Goal: Information Seeking & Learning: Learn about a topic

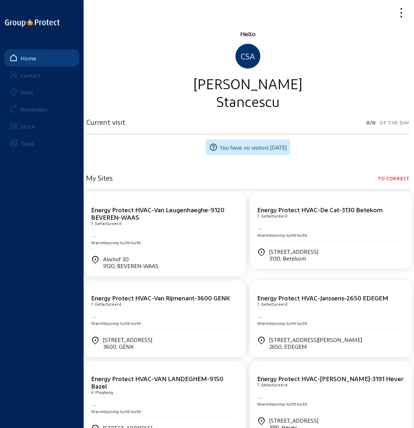
click at [27, 92] on div "Visits" at bounding box center [27, 92] width 13 height 7
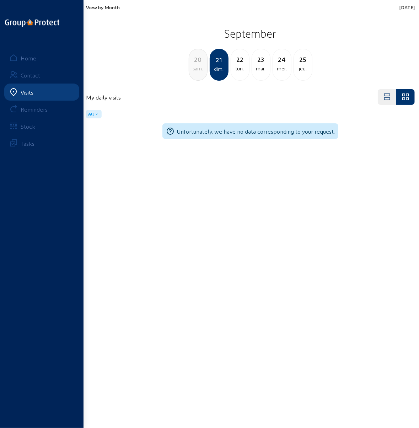
click at [102, 7] on span "View by Month" at bounding box center [103, 7] width 34 height 6
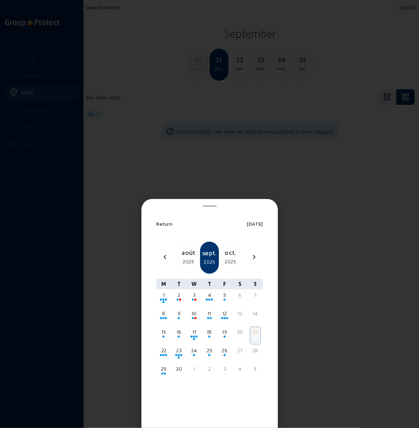
click at [188, 258] on div "2025" at bounding box center [189, 262] width 18 height 9
click at [210, 354] on div at bounding box center [210, 355] width 10 height 2
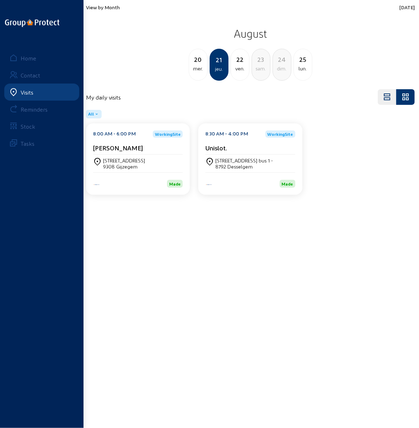
click at [122, 159] on div "[STREET_ADDRESS]" at bounding box center [124, 161] width 42 height 6
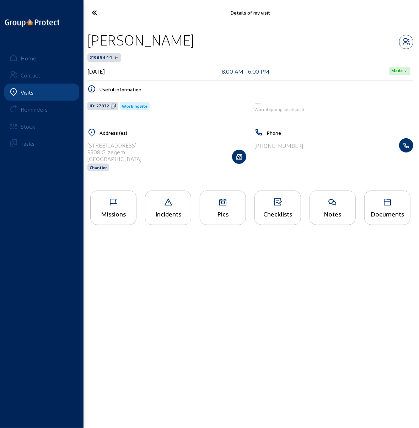
drag, startPoint x: 88, startPoint y: 44, endPoint x: 174, endPoint y: 45, distance: 86.1
click at [174, 45] on div "[PERSON_NAME]" at bounding box center [141, 40] width 107 height 18
copy div "[PERSON_NAME]"
drag, startPoint x: 88, startPoint y: 145, endPoint x: 132, endPoint y: 147, distance: 44.1
click at [132, 147] on div "[STREET_ADDRESS] Chantier" at bounding box center [167, 156] width 159 height 37
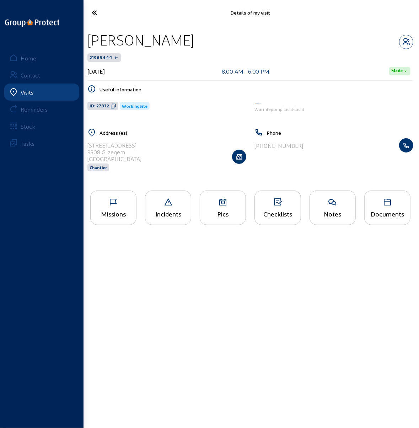
copy div "[STREET_ADDRESS]"
drag, startPoint x: 123, startPoint y: 152, endPoint x: 88, endPoint y: 151, distance: 35.2
click at [88, 151] on div "9308 Gijzegem" at bounding box center [115, 152] width 54 height 7
copy div "9308 Gijzegem"
click at [113, 206] on div "Missions" at bounding box center [113, 208] width 46 height 35
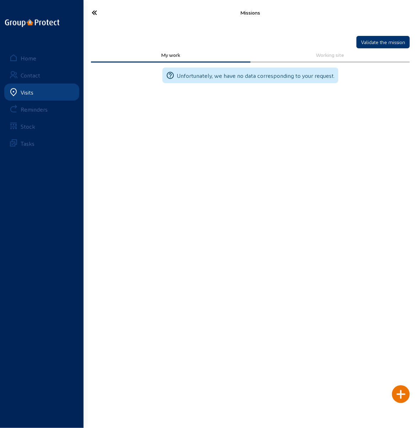
click at [93, 12] on icon at bounding box center [109, 12] width 43 height 12
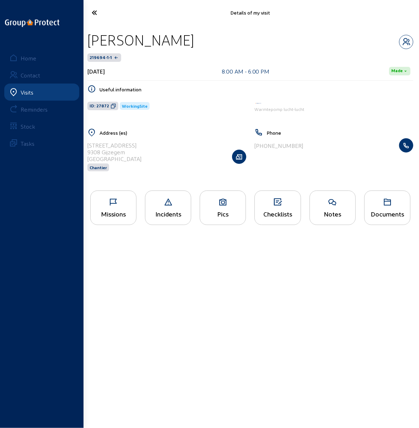
click at [221, 207] on div "Pics" at bounding box center [223, 208] width 46 height 35
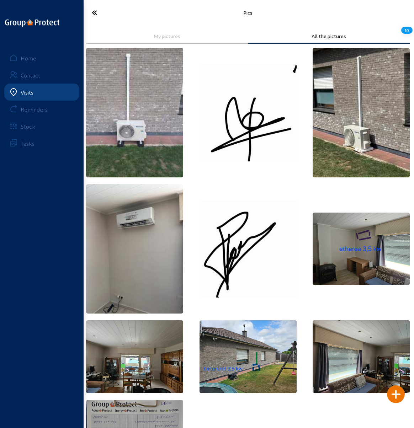
click at [122, 372] on img at bounding box center [134, 357] width 97 height 73
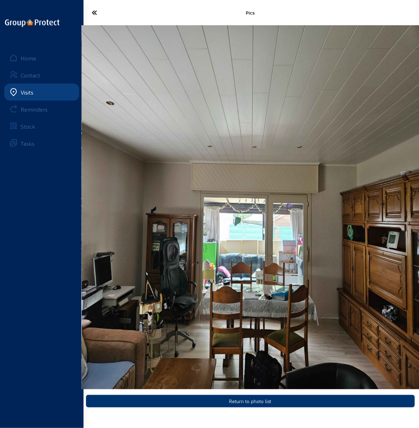
click at [94, 13] on icon at bounding box center [109, 12] width 43 height 12
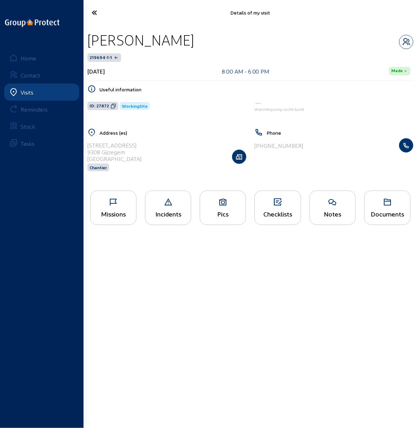
click at [93, 15] on icon at bounding box center [109, 12] width 43 height 12
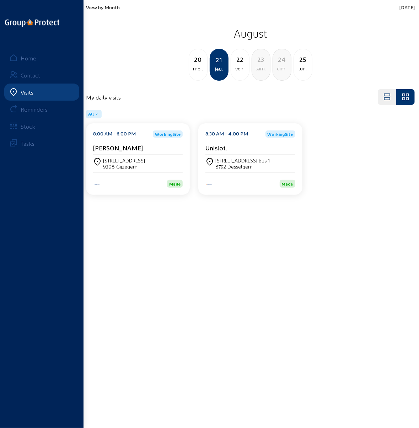
click at [227, 159] on div "[STREET_ADDRESS] bus 1 -" at bounding box center [245, 161] width 58 height 6
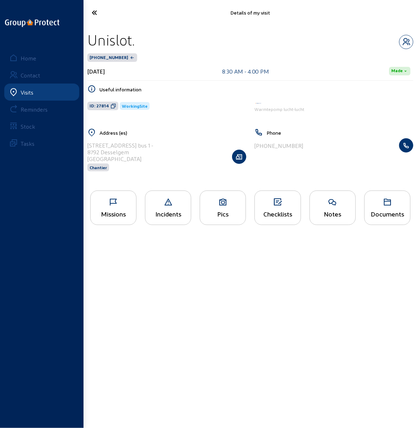
drag, startPoint x: 88, startPoint y: 40, endPoint x: 132, endPoint y: 42, distance: 44.9
click at [132, 42] on div "Unislot." at bounding box center [111, 40] width 47 height 18
copy div "Unislot"
click at [185, 290] on main "Details of my visit Unislot. 89663-1-1 [DATE] 8:30 AM - 4:00 PM Made Useful inf…" at bounding box center [209, 203] width 419 height 407
click at [92, 14] on icon at bounding box center [109, 12] width 43 height 12
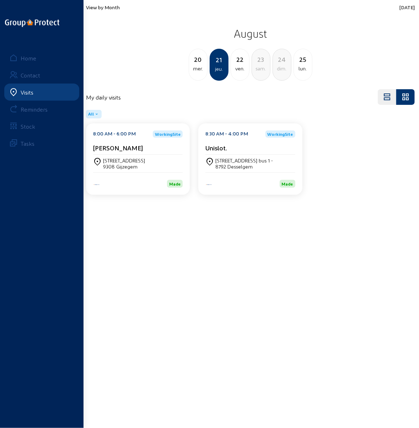
click at [242, 65] on div "ven." at bounding box center [240, 68] width 18 height 9
click at [121, 164] on div "7730 [GEOGRAPHIC_DATA]" at bounding box center [132, 167] width 58 height 6
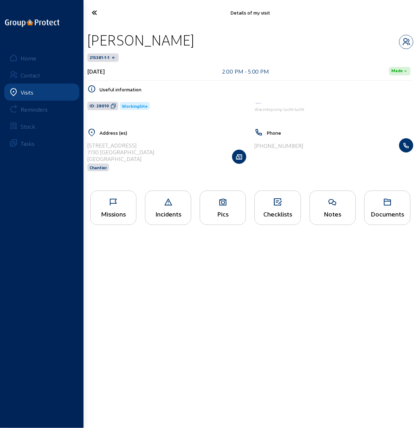
click at [220, 207] on div "Pics" at bounding box center [223, 208] width 46 height 35
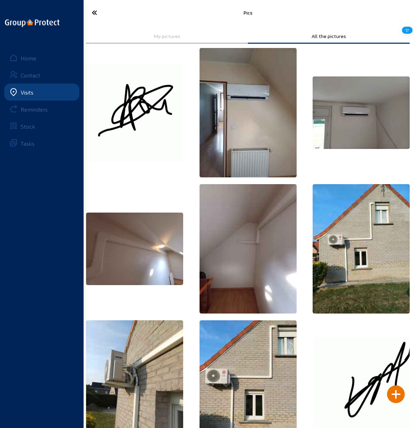
click at [90, 13] on icon at bounding box center [109, 12] width 43 height 12
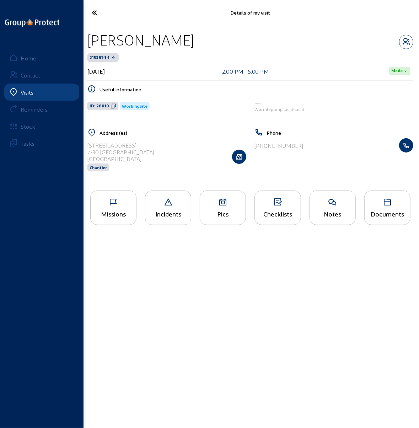
click at [118, 210] on div "Missions" at bounding box center [114, 213] width 46 height 7
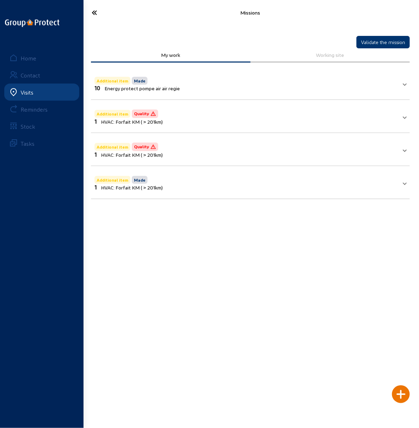
click at [94, 11] on icon at bounding box center [109, 12] width 43 height 12
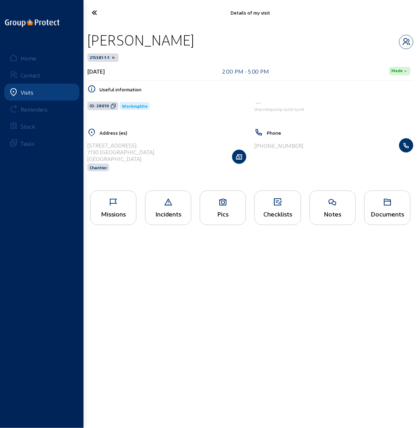
click at [225, 206] on div "Pics" at bounding box center [223, 208] width 46 height 35
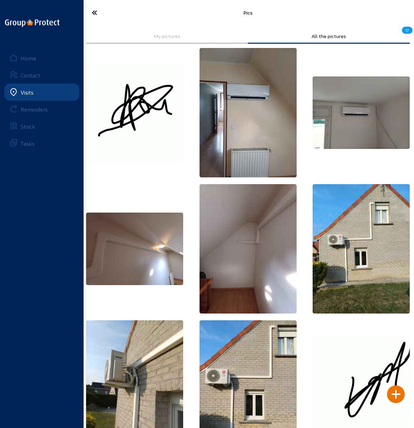
click at [96, 12] on icon at bounding box center [109, 12] width 43 height 12
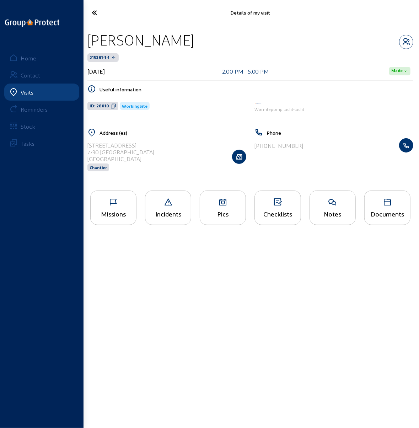
drag, startPoint x: 201, startPoint y: 40, endPoint x: 87, endPoint y: 42, distance: 114.2
click at [87, 42] on div "[PERSON_NAME] 215381-1-1 [DATE] 2:00 PM - 5:00 PM Made Useful information ID: 2…" at bounding box center [251, 105] width 338 height 161
copy div "[PERSON_NAME]"
click at [215, 303] on main "Details of my visit [PERSON_NAME] 215381-1-1 [DATE] 2:00 PM - 5:00 PM Made Usef…" at bounding box center [209, 203] width 419 height 407
click at [174, 117] on div "Useful information ID: 28010 WorkingSite Warmtepomp [PERSON_NAME]" at bounding box center [251, 106] width 326 height 43
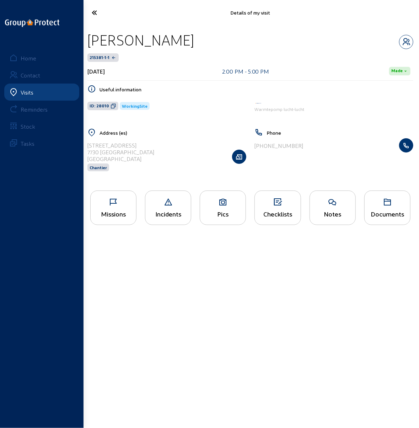
drag, startPoint x: 88, startPoint y: 145, endPoint x: 119, endPoint y: 152, distance: 32.0
click at [119, 152] on cam-list-title "[STREET_ADDRESS]" at bounding box center [121, 152] width 67 height 20
drag, startPoint x: 105, startPoint y: 148, endPoint x: 147, endPoint y: 130, distance: 45.6
click at [160, 127] on div "Useful information ID: 28010 WorkingSite Warmtepomp [PERSON_NAME]" at bounding box center [251, 106] width 326 height 43
drag, startPoint x: 138, startPoint y: 145, endPoint x: 88, endPoint y: 145, distance: 50.2
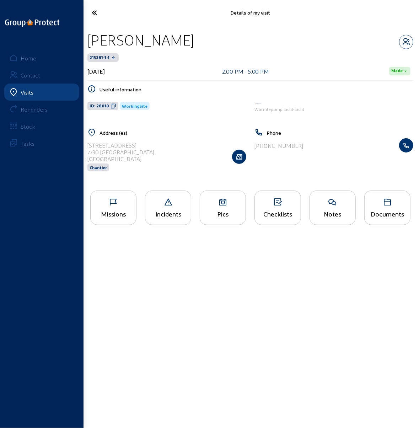
click at [88, 145] on div "[STREET_ADDRESS] Chantier" at bounding box center [167, 156] width 159 height 37
copy div "[STREET_ADDRESS]"
click at [216, 272] on main "Details of my visit [PERSON_NAME] 215381-1-1 [DATE] 2:00 PM - 5:00 PM Made Usef…" at bounding box center [209, 203] width 419 height 407
drag, startPoint x: 120, startPoint y: 151, endPoint x: 87, endPoint y: 152, distance: 32.7
click at [87, 152] on div "Address (es) [STREET_ADDRESS] Chantier" at bounding box center [167, 154] width 168 height 52
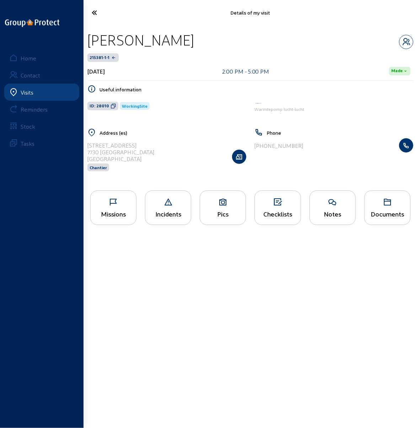
copy div "7730 [GEOGRAPHIC_DATA]"
click at [268, 297] on main "Details of my visit [PERSON_NAME] 215381-1-1 [DATE] 2:00 PM - 5:00 PM Made Usef…" at bounding box center [209, 203] width 419 height 407
click at [93, 10] on icon at bounding box center [109, 12] width 43 height 12
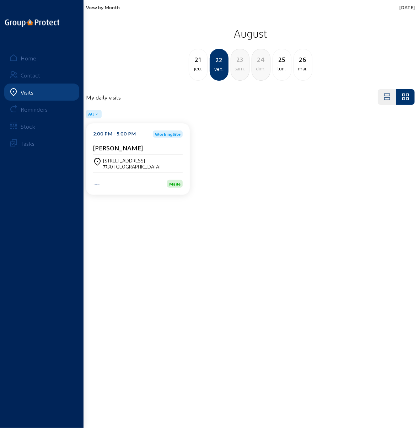
click at [281, 65] on div "lun." at bounding box center [282, 68] width 18 height 9
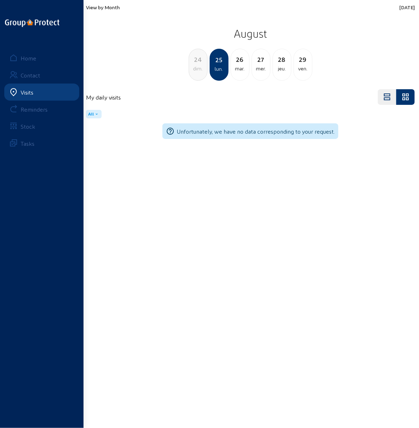
click at [302, 67] on div "ven." at bounding box center [303, 68] width 18 height 9
click at [281, 68] on div "lun." at bounding box center [282, 68] width 18 height 9
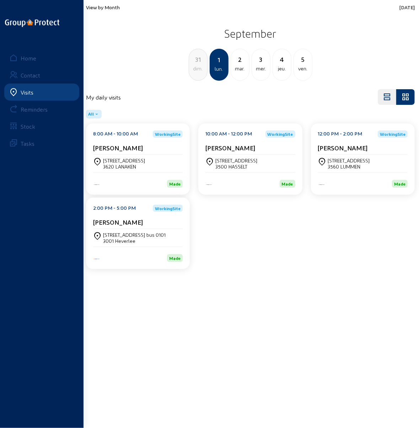
click at [122, 163] on div "[STREET_ADDRESS]" at bounding box center [124, 161] width 42 height 6
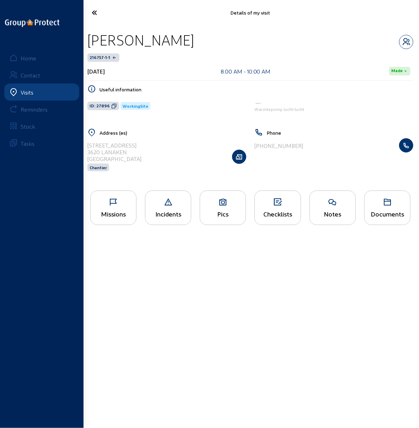
click at [114, 205] on icon at bounding box center [114, 202] width 46 height 9
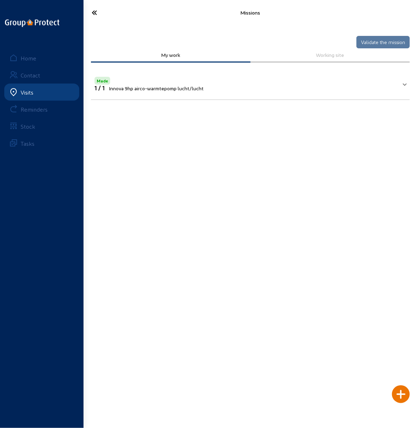
click at [95, 10] on icon at bounding box center [109, 12] width 43 height 12
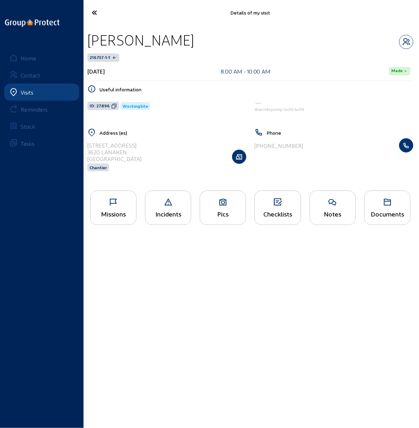
drag, startPoint x: 88, startPoint y: 144, endPoint x: 135, endPoint y: 145, distance: 47.0
click at [135, 145] on div "[STREET_ADDRESS] Chantier" at bounding box center [167, 156] width 159 height 37
copy div "[STREET_ADDRESS]"
click at [181, 264] on main "Details of my visit [PERSON_NAME][GEOGRAPHIC_DATA]-1-1 [DATE] 8:00 AM - 10:00 A…" at bounding box center [209, 203] width 419 height 407
click at [97, 12] on icon at bounding box center [109, 12] width 43 height 12
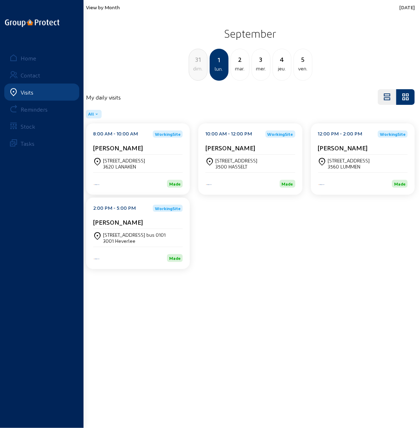
click at [229, 165] on div "3500 HASSELT" at bounding box center [237, 167] width 42 height 6
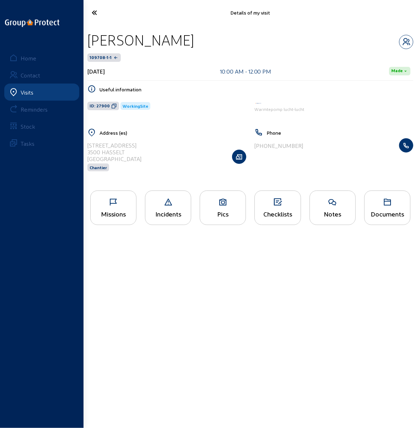
click at [110, 200] on icon at bounding box center [114, 202] width 46 height 9
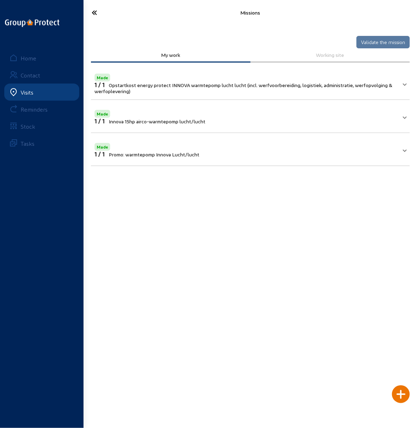
click at [92, 12] on icon at bounding box center [109, 12] width 43 height 12
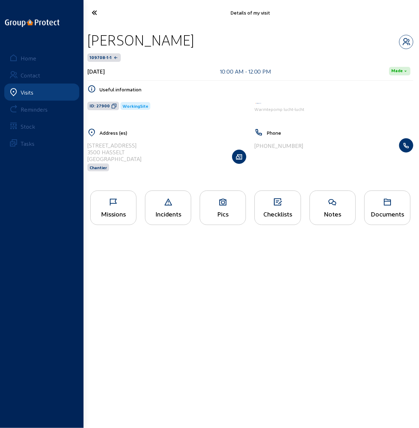
click at [115, 205] on icon at bounding box center [114, 202] width 46 height 9
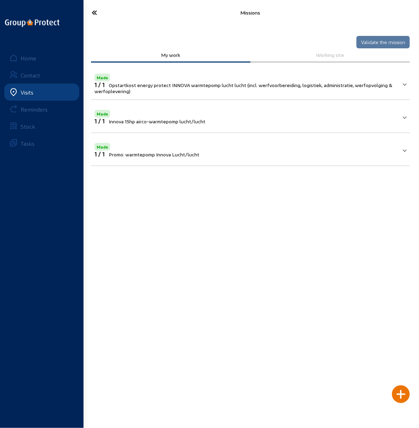
click at [94, 14] on icon at bounding box center [109, 12] width 43 height 12
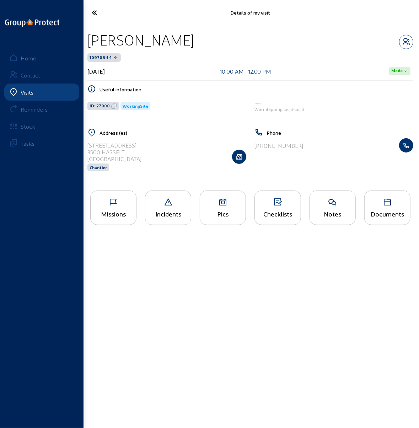
drag, startPoint x: 122, startPoint y: 145, endPoint x: 88, endPoint y: 144, distance: 34.5
click at [88, 144] on div "[STREET_ADDRESS]" at bounding box center [115, 145] width 54 height 7
copy div "[STREET_ADDRESS]"
click at [95, 11] on icon at bounding box center [109, 12] width 43 height 12
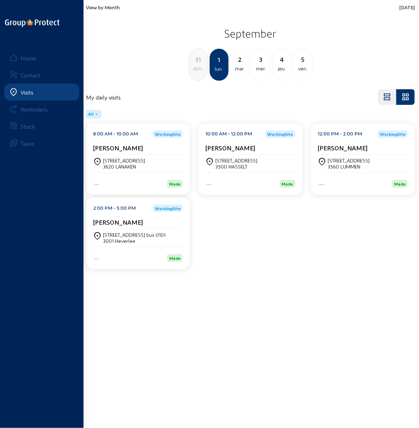
click at [335, 158] on div "[STREET_ADDRESS]" at bounding box center [349, 161] width 42 height 6
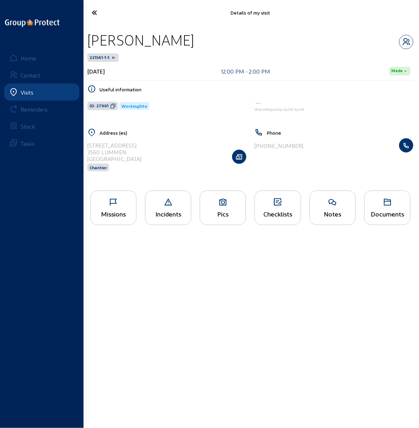
drag, startPoint x: 201, startPoint y: 42, endPoint x: 91, endPoint y: 41, distance: 110.6
click at [91, 41] on div "[PERSON_NAME]" at bounding box center [141, 40] width 107 height 18
click at [142, 145] on div "[STREET_ADDRESS]" at bounding box center [115, 145] width 54 height 7
drag, startPoint x: 144, startPoint y: 144, endPoint x: 87, endPoint y: 145, distance: 57.3
click at [87, 145] on div "Address (es) [STREET_ADDRESS]" at bounding box center [167, 154] width 168 height 52
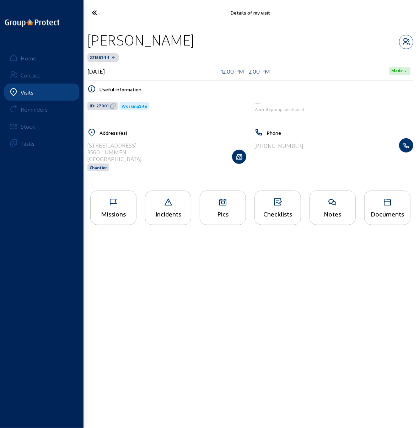
copy div "[STREET_ADDRESS]"
click at [110, 205] on icon at bounding box center [114, 202] width 46 height 9
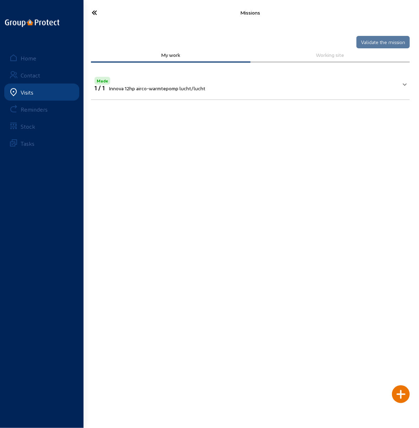
click at [94, 11] on icon at bounding box center [109, 12] width 43 height 12
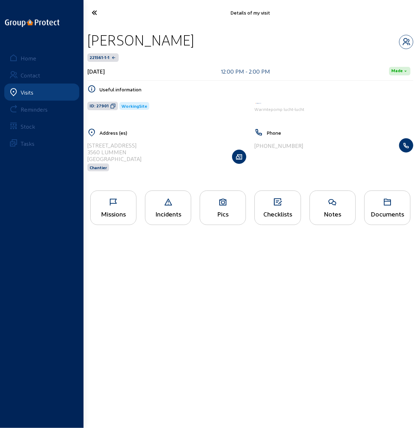
click at [95, 10] on icon at bounding box center [109, 12] width 43 height 12
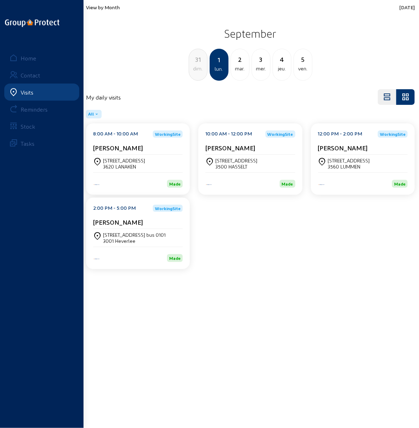
click at [121, 233] on div "[STREET_ADDRESS] bus 0101" at bounding box center [134, 235] width 63 height 6
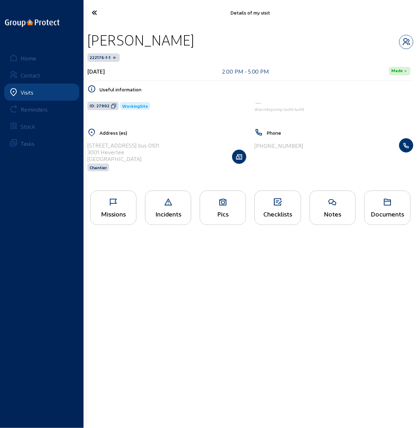
click at [115, 198] on icon at bounding box center [114, 202] width 46 height 9
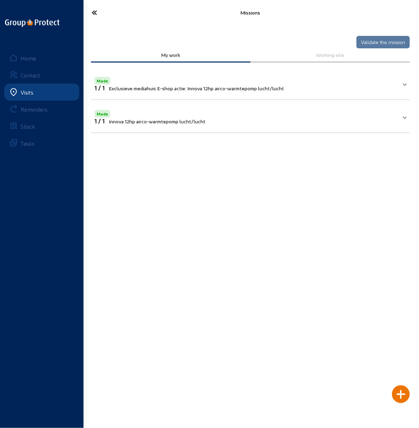
click at [94, 9] on icon at bounding box center [109, 12] width 43 height 12
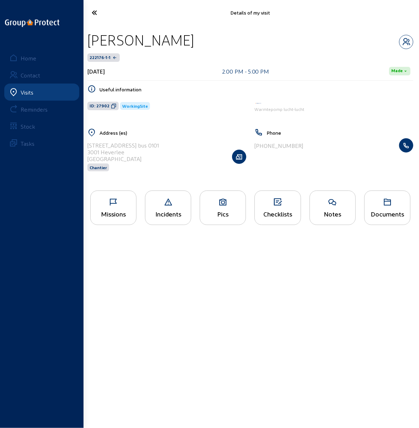
drag, startPoint x: 159, startPoint y: 42, endPoint x: 92, endPoint y: 39, distance: 66.9
click at [92, 39] on div "[PERSON_NAME]" at bounding box center [251, 40] width 326 height 18
click at [159, 145] on div "[STREET_ADDRESS] Chantier" at bounding box center [167, 156] width 159 height 37
drag, startPoint x: 158, startPoint y: 145, endPoint x: 88, endPoint y: 144, distance: 70.1
click at [88, 144] on div "[STREET_ADDRESS] bus 0101" at bounding box center [124, 145] width 72 height 7
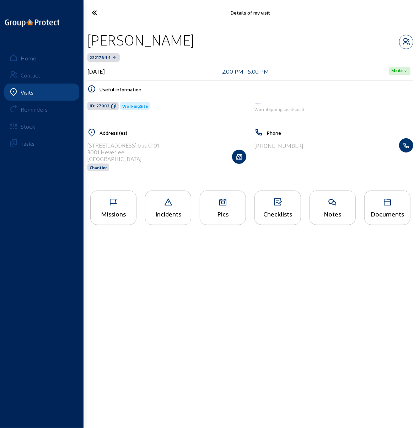
click at [94, 14] on icon at bounding box center [109, 12] width 43 height 12
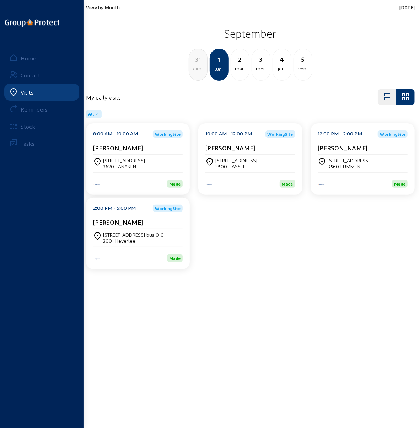
click at [238, 61] on div "2" at bounding box center [240, 59] width 18 height 10
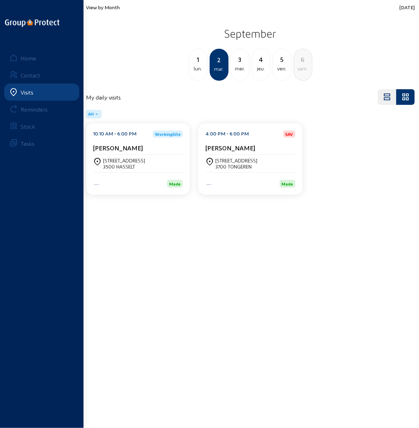
click at [156, 162] on div "[STREET_ADDRESS]" at bounding box center [138, 164] width 90 height 12
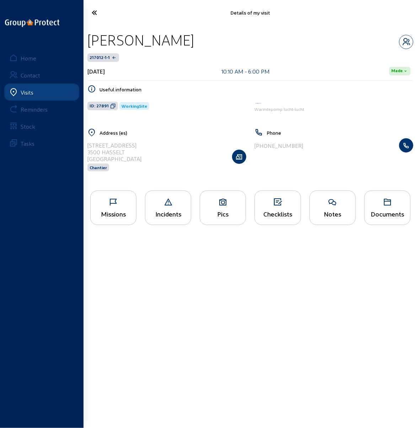
drag, startPoint x: 147, startPoint y: 144, endPoint x: 88, endPoint y: 142, distance: 58.4
click at [88, 142] on div "[STREET_ADDRESS] Chantier" at bounding box center [167, 156] width 159 height 37
click at [210, 199] on icon at bounding box center [223, 202] width 46 height 9
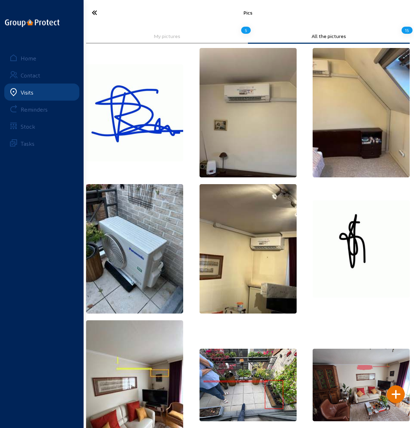
click at [94, 12] on icon at bounding box center [109, 12] width 43 height 12
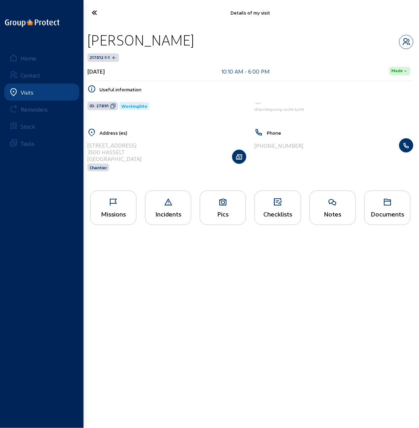
click at [271, 204] on icon at bounding box center [278, 202] width 46 height 9
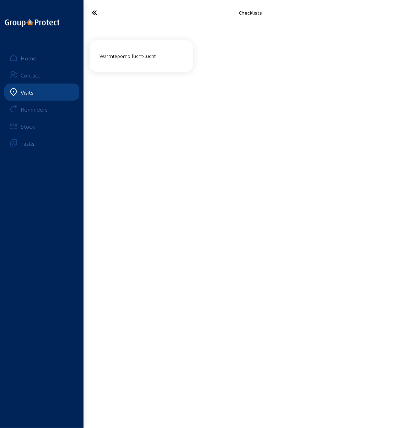
click at [129, 63] on div "Warmtepomp lucht-lucht" at bounding box center [141, 55] width 89 height 17
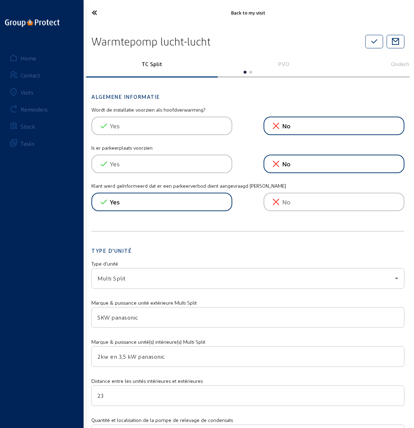
click at [92, 9] on icon at bounding box center [109, 12] width 43 height 12
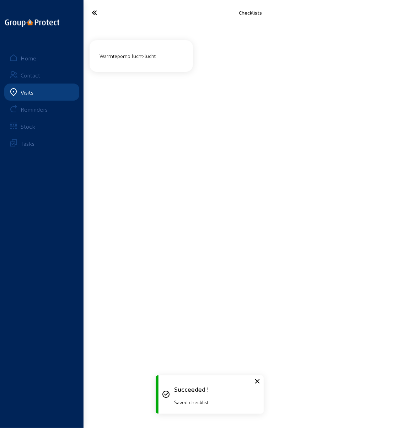
click at [91, 10] on icon at bounding box center [109, 12] width 43 height 12
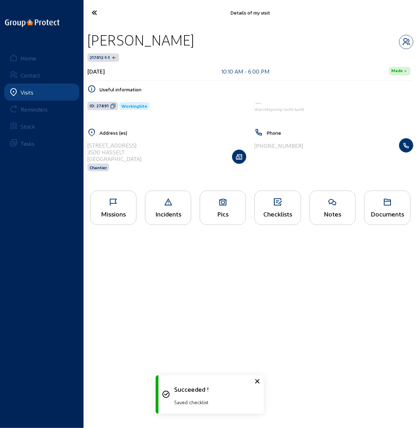
click at [91, 10] on icon at bounding box center [109, 12] width 43 height 12
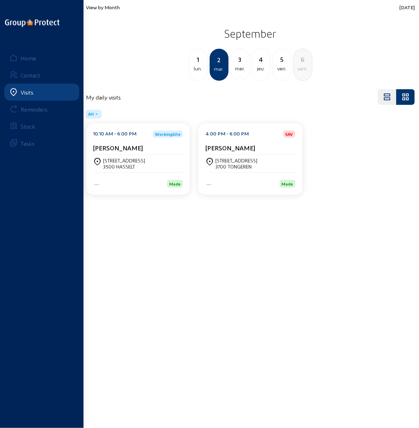
click at [238, 63] on div "3" at bounding box center [240, 59] width 18 height 10
click at [115, 147] on cam-card-title "[PERSON_NAME]" at bounding box center [118, 147] width 50 height 7
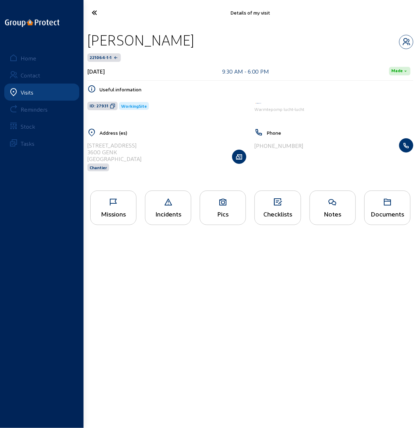
drag, startPoint x: 130, startPoint y: 145, endPoint x: 84, endPoint y: 144, distance: 45.9
click at [84, 144] on div "Address (es) [STREET_ADDRESS] Chantier" at bounding box center [167, 154] width 168 height 52
drag, startPoint x: 230, startPoint y: 44, endPoint x: 96, endPoint y: 41, distance: 133.4
click at [89, 41] on div "[PERSON_NAME]" at bounding box center [251, 40] width 326 height 18
click at [271, 210] on div "Checklists" at bounding box center [278, 213] width 46 height 7
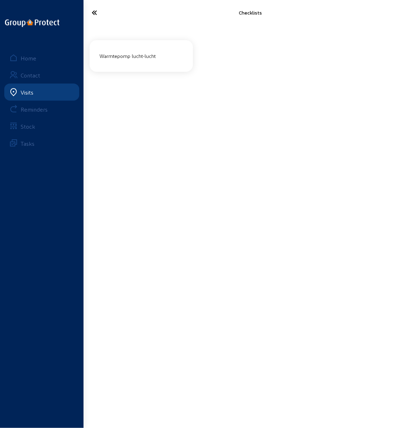
click at [147, 58] on div "Warmtepomp lucht-lucht" at bounding box center [141, 56] width 89 height 12
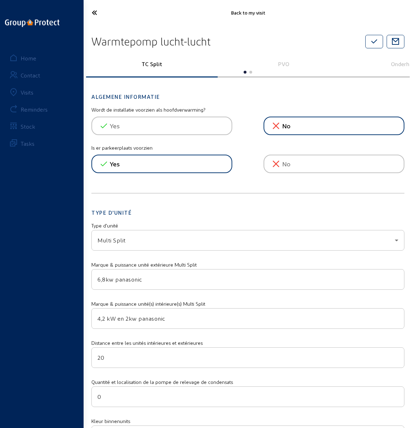
click at [89, 13] on icon at bounding box center [109, 12] width 43 height 12
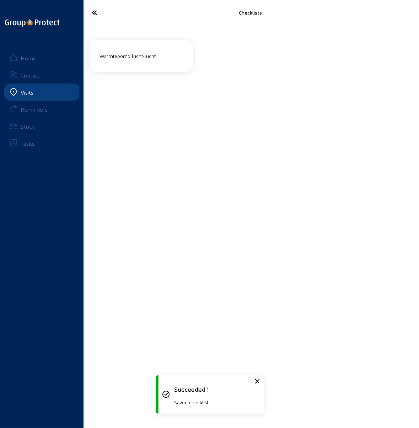
click at [89, 13] on icon at bounding box center [109, 12] width 43 height 12
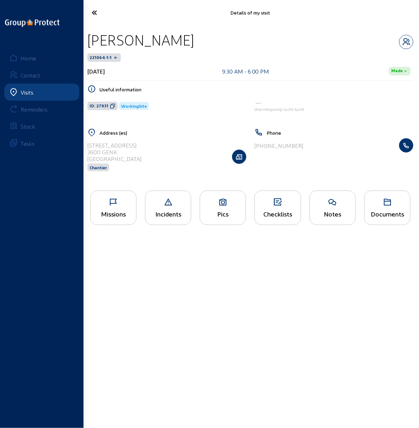
drag, startPoint x: 220, startPoint y: 202, endPoint x: 216, endPoint y: 202, distance: 4.0
click at [220, 202] on icon at bounding box center [223, 202] width 46 height 9
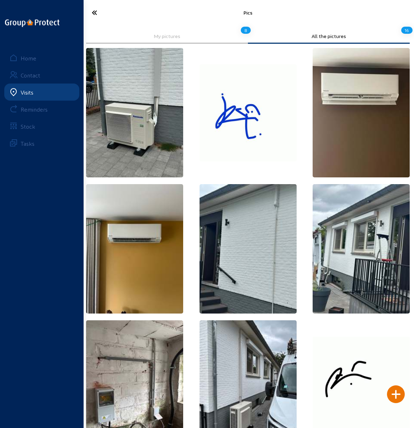
click at [94, 11] on icon at bounding box center [109, 12] width 43 height 12
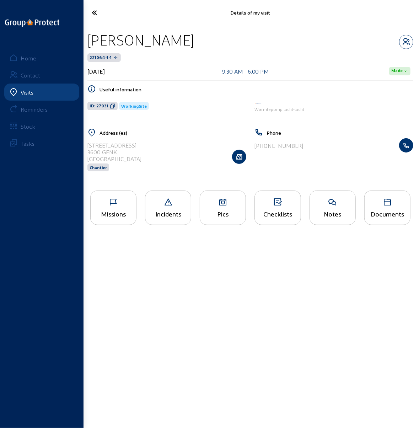
click at [94, 12] on icon at bounding box center [109, 12] width 43 height 12
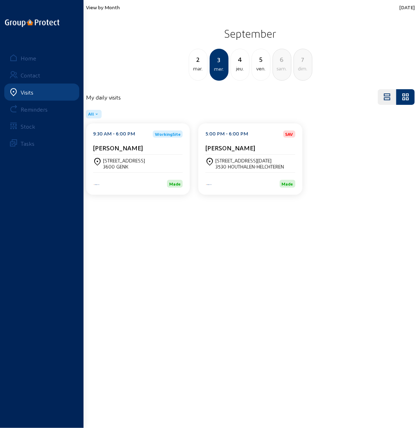
click at [235, 162] on div "[STREET_ADDRESS][DATE]" at bounding box center [250, 161] width 69 height 6
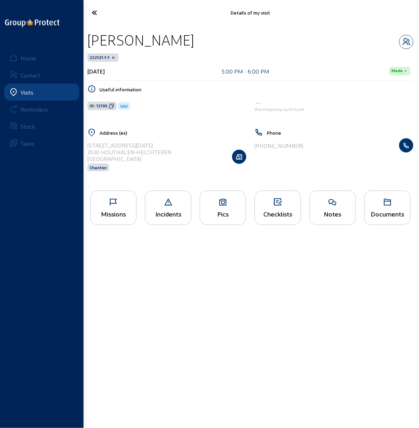
click at [113, 204] on icon at bounding box center [114, 202] width 46 height 9
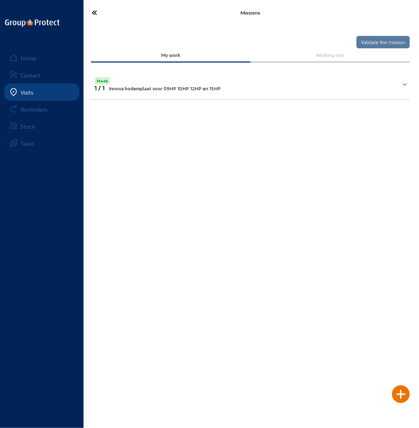
click at [95, 12] on icon at bounding box center [109, 12] width 43 height 12
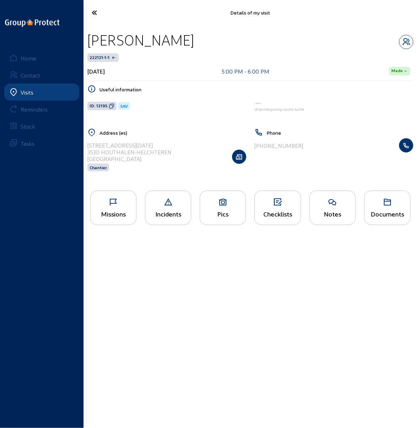
drag, startPoint x: 172, startPoint y: 42, endPoint x: 88, endPoint y: 39, distance: 84.3
click at [88, 39] on div "[PERSON_NAME]" at bounding box center [251, 40] width 326 height 18
drag, startPoint x: 143, startPoint y: 144, endPoint x: 87, endPoint y: 146, distance: 55.9
click at [87, 146] on div "Address (es) [STREET_ADDRESS][DATE] [GEOGRAPHIC_DATA] Chantier" at bounding box center [167, 154] width 168 height 52
click at [96, 11] on icon at bounding box center [109, 12] width 43 height 12
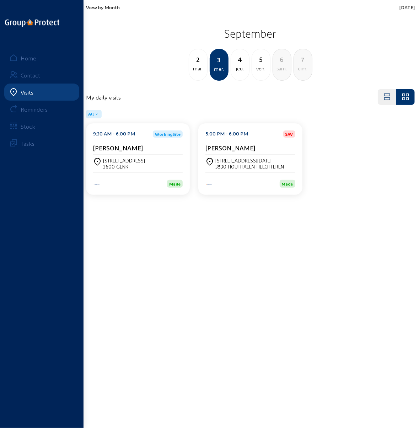
click at [240, 60] on div "4" at bounding box center [240, 59] width 18 height 10
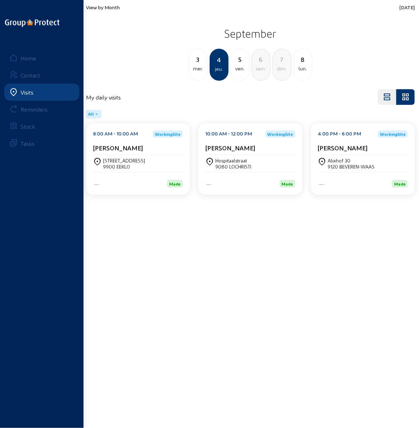
click at [116, 159] on div "[STREET_ADDRESS]" at bounding box center [124, 161] width 42 height 6
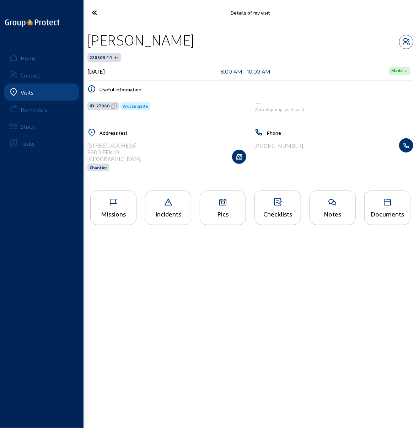
drag, startPoint x: 173, startPoint y: 41, endPoint x: 89, endPoint y: 40, distance: 83.6
click at [89, 40] on div "[PERSON_NAME]" at bounding box center [251, 40] width 326 height 18
drag, startPoint x: 153, startPoint y: 292, endPoint x: 137, endPoint y: 255, distance: 40.0
click at [152, 292] on main "Details of my visit [PERSON_NAME] 220309-1-1 [DATE] 8:00 AM - 10:00 AM Made Use…" at bounding box center [209, 203] width 419 height 407
drag, startPoint x: 127, startPoint y: 145, endPoint x: 87, endPoint y: 145, distance: 40.2
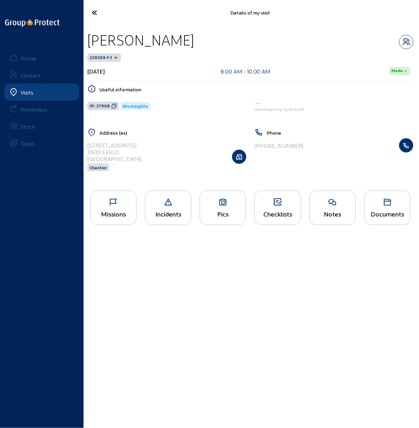
click at [87, 145] on div "Address ([GEOGRAPHIC_DATA]) [STREET_ADDRESS] Chantier" at bounding box center [167, 154] width 168 height 52
drag, startPoint x: 118, startPoint y: 152, endPoint x: 85, endPoint y: 153, distance: 33.1
click at [85, 153] on div "Address ([GEOGRAPHIC_DATA]) [STREET_ADDRESS] Chantier" at bounding box center [167, 154] width 168 height 52
click at [111, 206] on icon at bounding box center [114, 202] width 46 height 9
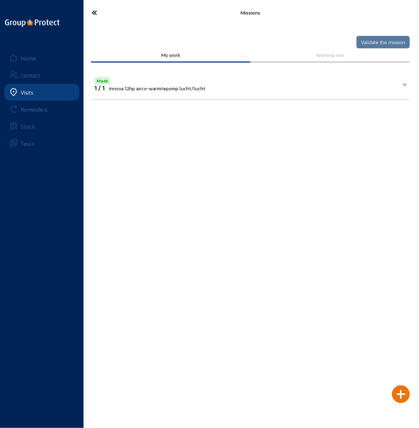
drag, startPoint x: 283, startPoint y: 224, endPoint x: 271, endPoint y: 215, distance: 15.9
click at [282, 224] on main "Missions Validate the mission My work Working site Made 1 / 1 Innova 12hp airco…" at bounding box center [209, 203] width 419 height 407
click at [95, 14] on icon at bounding box center [109, 12] width 43 height 12
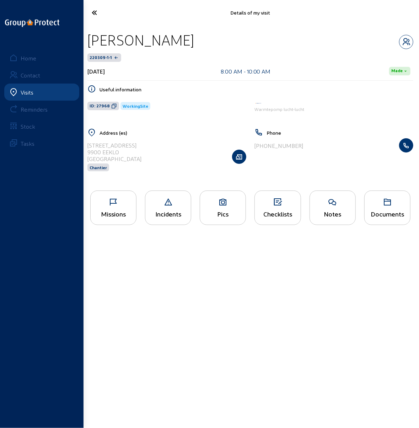
click at [95, 14] on icon at bounding box center [109, 12] width 43 height 12
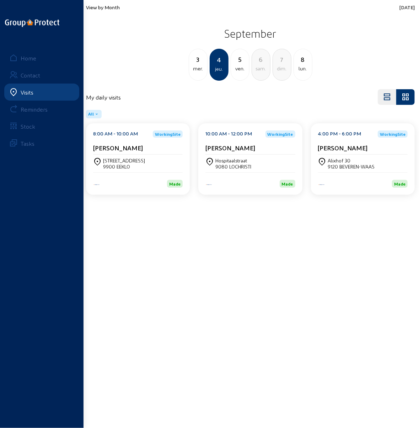
click at [232, 159] on div "Hospitaalstraat" at bounding box center [234, 161] width 36 height 6
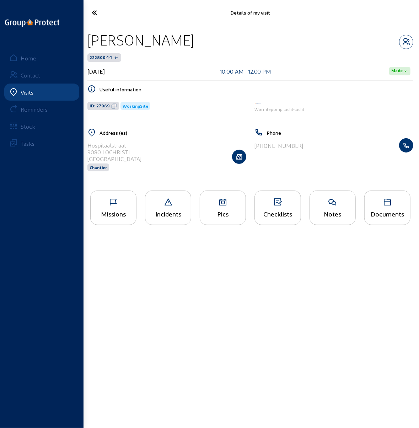
click at [118, 201] on icon at bounding box center [114, 202] width 46 height 9
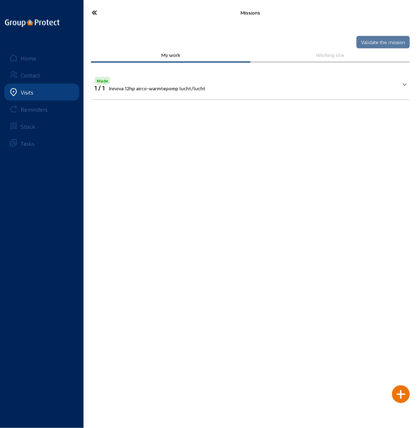
click at [95, 12] on icon at bounding box center [109, 12] width 43 height 12
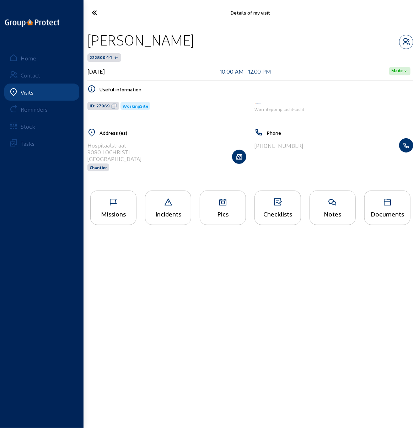
drag, startPoint x: 186, startPoint y: 42, endPoint x: 97, endPoint y: 41, distance: 89.3
click at [90, 38] on div "[PERSON_NAME]" at bounding box center [141, 40] width 107 height 18
drag, startPoint x: 126, startPoint y: 145, endPoint x: 88, endPoint y: 146, distance: 37.7
click at [88, 146] on div "Hospitaalstraat" at bounding box center [115, 145] width 54 height 7
click at [93, 13] on icon at bounding box center [109, 12] width 43 height 12
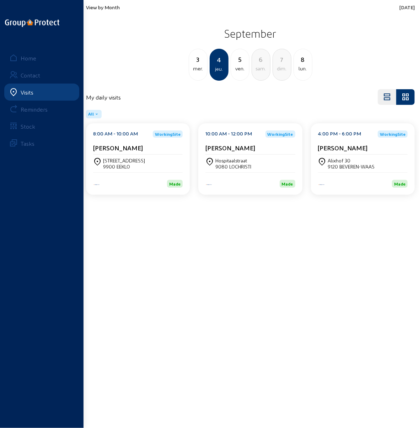
click at [351, 148] on cam-card-title "[PERSON_NAME]" at bounding box center [343, 147] width 50 height 7
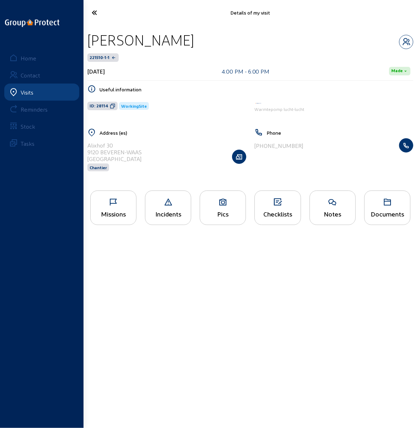
click at [112, 202] on icon at bounding box center [114, 202] width 46 height 9
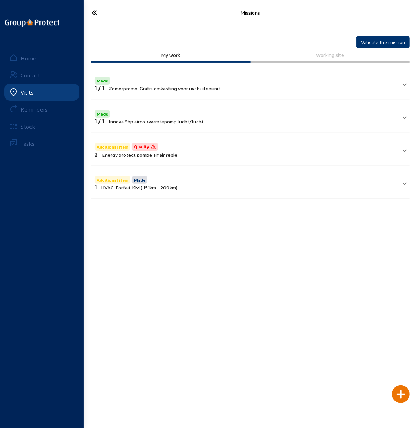
click at [96, 12] on icon at bounding box center [109, 12] width 43 height 12
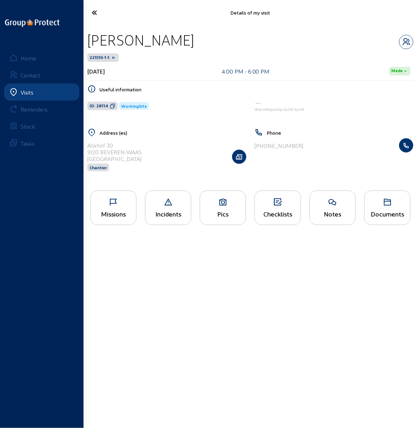
drag, startPoint x: 243, startPoint y: 42, endPoint x: 92, endPoint y: 42, distance: 151.5
click at [92, 42] on div "[PERSON_NAME]" at bounding box center [141, 40] width 107 height 18
click at [166, 135] on h5 "Address (es)" at bounding box center [173, 133] width 147 height 6
drag, startPoint x: 88, startPoint y: 146, endPoint x: 110, endPoint y: 145, distance: 22.1
click at [111, 145] on div "Alixhof 30" at bounding box center [115, 145] width 54 height 7
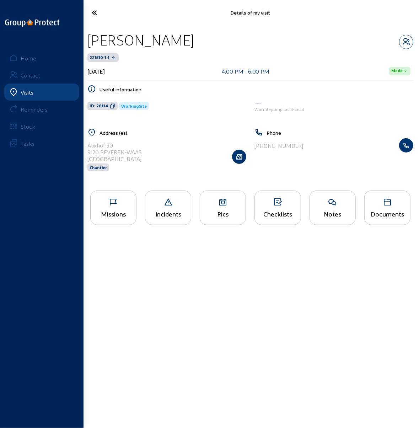
click at [117, 145] on div "Alixhof 30" at bounding box center [115, 145] width 54 height 7
drag, startPoint x: 114, startPoint y: 145, endPoint x: 87, endPoint y: 143, distance: 27.4
click at [87, 143] on div "Address (es) [STREET_ADDRESS] Chantier" at bounding box center [167, 154] width 168 height 52
drag, startPoint x: 142, startPoint y: 152, endPoint x: 86, endPoint y: 150, distance: 56.2
click at [86, 150] on div "Address (es) [STREET_ADDRESS] Chantier" at bounding box center [167, 154] width 168 height 52
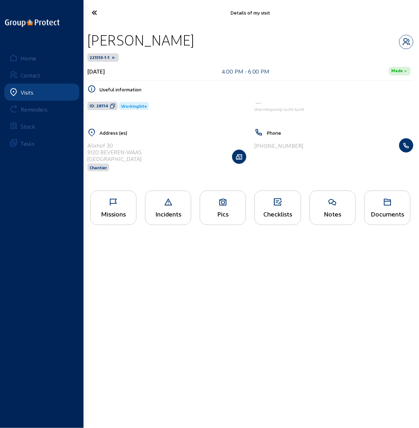
click at [114, 210] on div "Missions" at bounding box center [114, 213] width 46 height 7
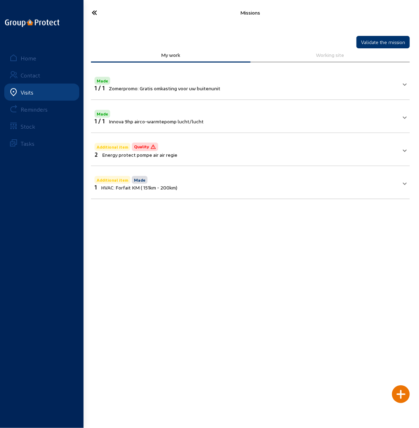
click at [95, 12] on icon at bounding box center [109, 12] width 43 height 12
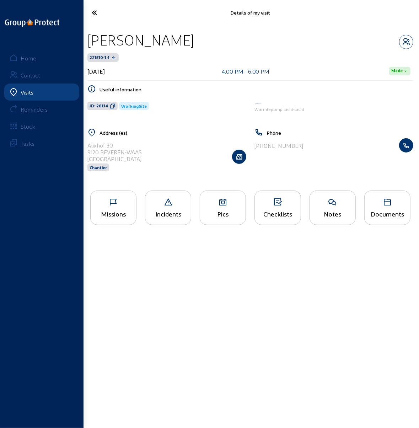
click at [95, 11] on icon at bounding box center [109, 12] width 43 height 12
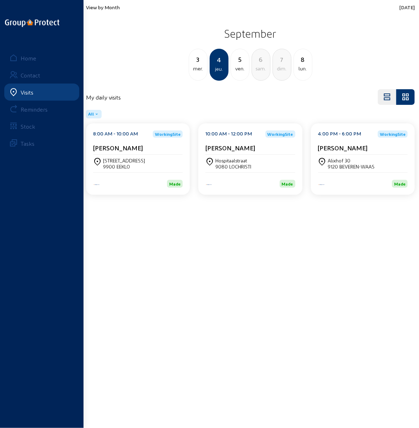
click at [240, 156] on div "[STREET_ADDRESS]" at bounding box center [251, 164] width 90 height 18
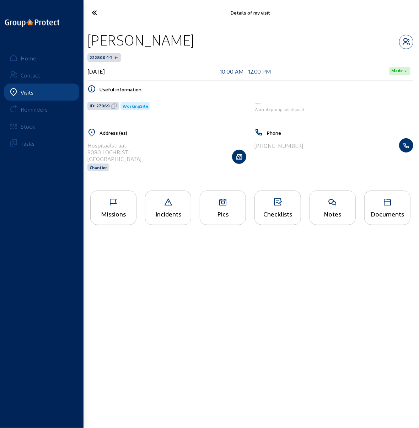
click at [116, 204] on icon at bounding box center [114, 202] width 46 height 9
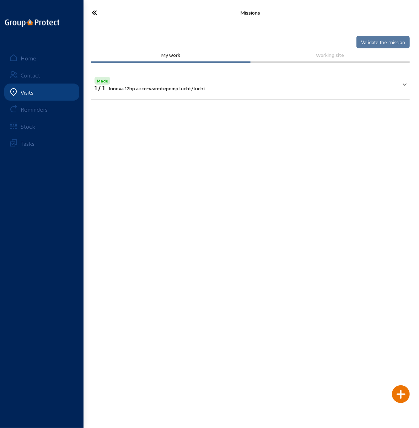
click at [95, 13] on icon at bounding box center [109, 12] width 43 height 12
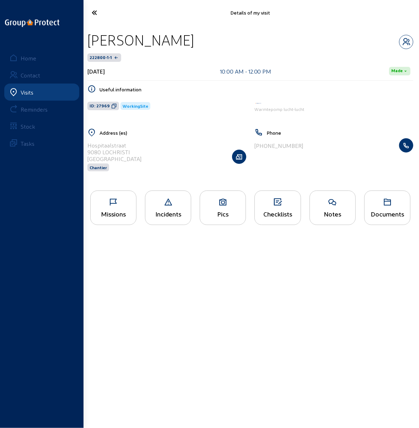
click at [94, 16] on icon at bounding box center [109, 12] width 43 height 12
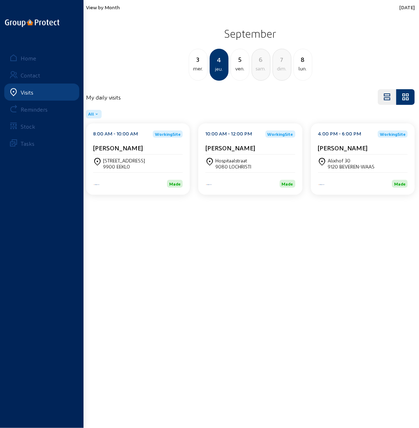
click at [146, 169] on div "[STREET_ADDRESS]" at bounding box center [138, 164] width 90 height 12
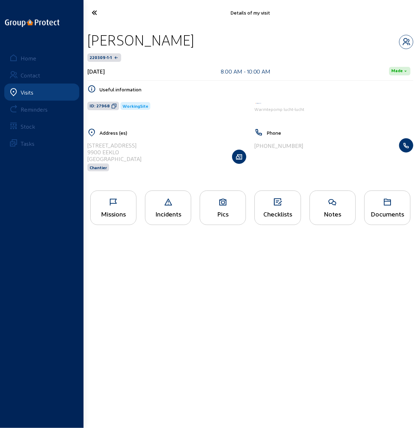
click at [103, 207] on div "Missions" at bounding box center [113, 208] width 46 height 35
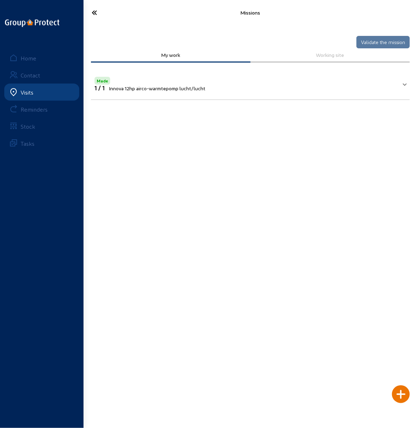
click at [92, 15] on icon at bounding box center [109, 12] width 43 height 12
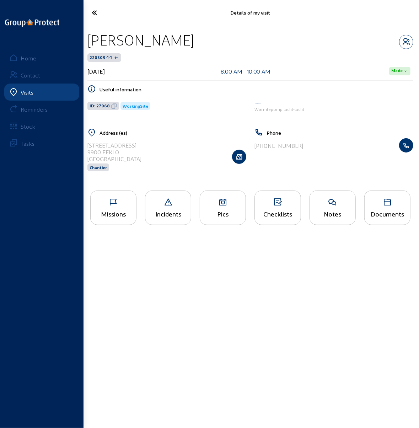
click at [95, 12] on icon at bounding box center [109, 12] width 43 height 12
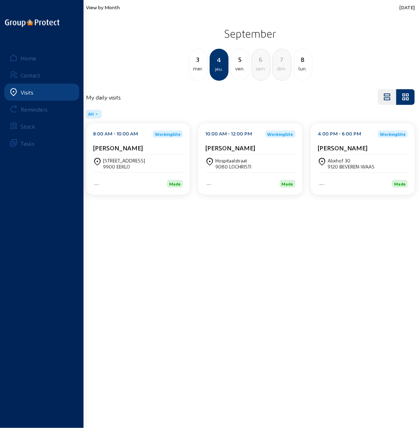
click at [238, 65] on div "ven." at bounding box center [240, 68] width 18 height 9
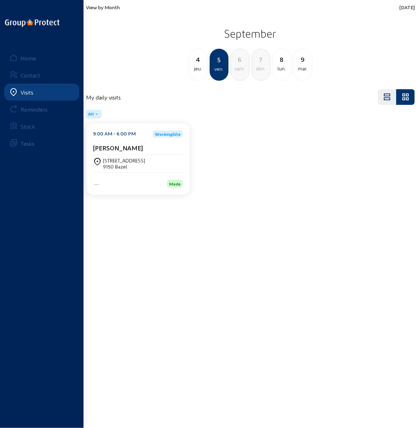
click at [124, 159] on div "[STREET_ADDRESS]" at bounding box center [124, 161] width 42 height 6
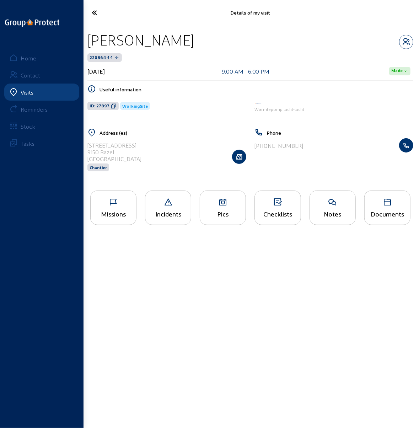
drag, startPoint x: 262, startPoint y: 41, endPoint x: 90, endPoint y: 42, distance: 172.5
click at [90, 42] on div "[PERSON_NAME]" at bounding box center [251, 40] width 326 height 18
click at [213, 280] on main "Details of my visit [PERSON_NAME] 220864-1-1 [DATE] 9:00 AM - 6:00 PM Made Usef…" at bounding box center [209, 203] width 419 height 407
drag, startPoint x: 135, startPoint y: 143, endPoint x: 87, endPoint y: 144, distance: 48.0
click at [87, 144] on div "Address ([GEOGRAPHIC_DATA]) [STREET_ADDRESS][PERSON_NAME] Chantier" at bounding box center [167, 154] width 168 height 52
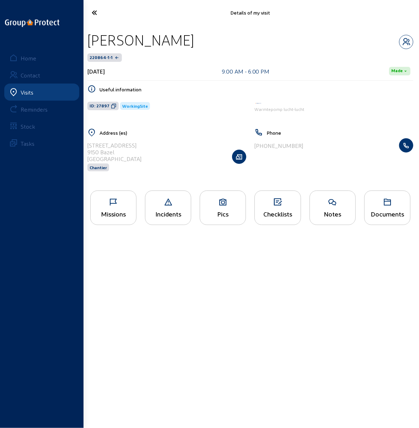
click at [277, 204] on icon at bounding box center [278, 202] width 46 height 9
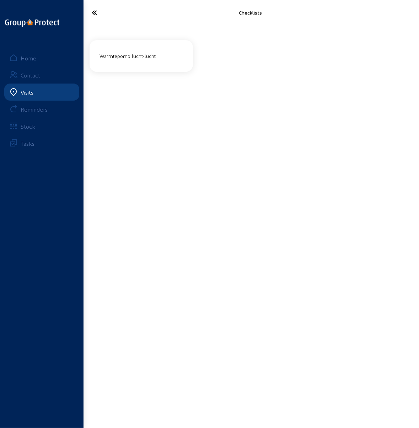
click at [125, 55] on div "Warmtepomp lucht-lucht" at bounding box center [141, 56] width 89 height 12
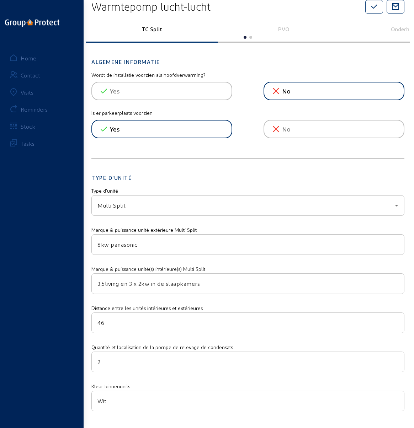
scroll to position [36, 0]
click at [241, 170] on h2 "Type d'unité" at bounding box center [247, 171] width 313 height 19
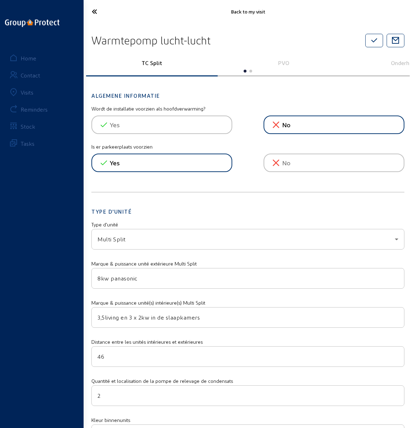
scroll to position [0, 0]
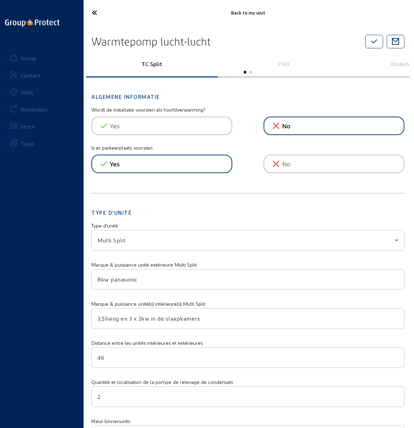
click at [90, 14] on icon at bounding box center [109, 12] width 43 height 12
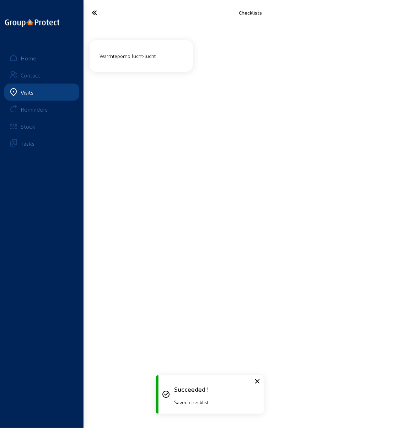
click at [90, 14] on icon at bounding box center [109, 12] width 43 height 12
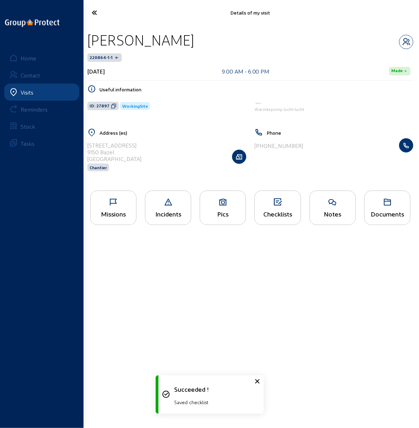
click at [229, 208] on div "Pics" at bounding box center [223, 208] width 46 height 35
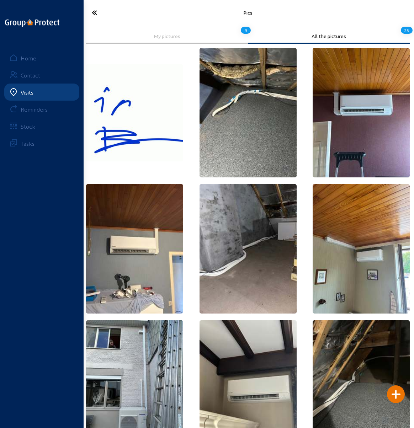
click at [92, 10] on icon at bounding box center [109, 12] width 43 height 12
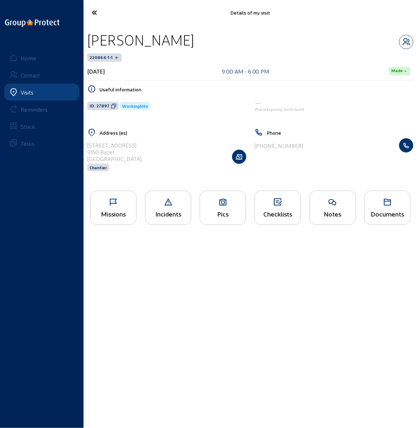
click at [92, 10] on icon at bounding box center [109, 12] width 43 height 12
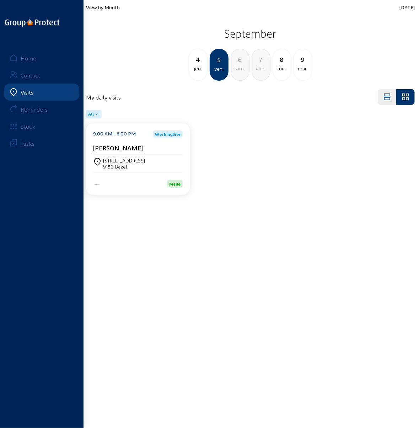
click at [200, 60] on div "4" at bounding box center [198, 59] width 18 height 10
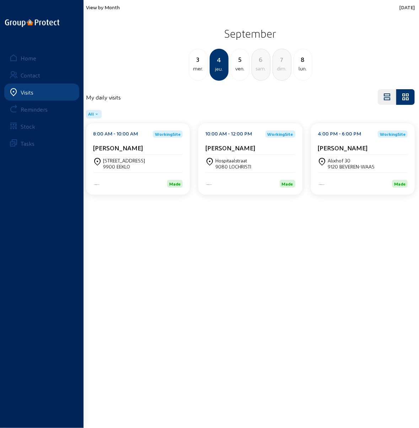
click at [199, 60] on div "3" at bounding box center [198, 59] width 18 height 10
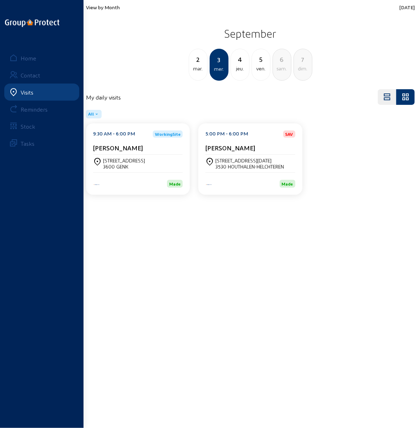
click at [199, 60] on div "2" at bounding box center [198, 59] width 18 height 10
click at [199, 60] on div "1" at bounding box center [198, 59] width 18 height 10
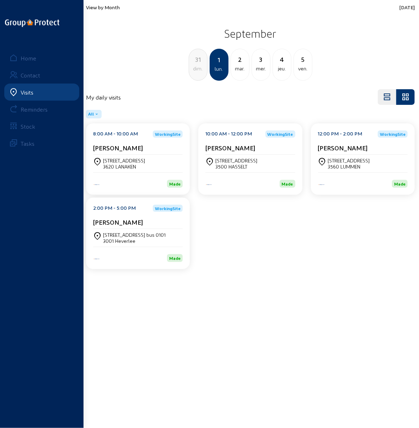
click at [234, 165] on div "3500 HASSELT" at bounding box center [237, 167] width 42 height 6
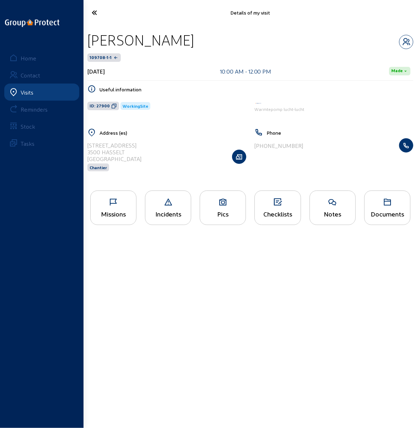
click at [228, 208] on div "Pics" at bounding box center [223, 208] width 46 height 35
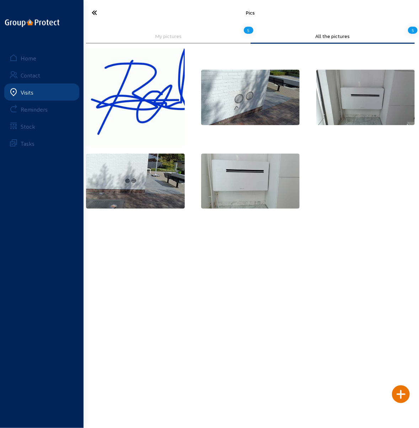
click at [356, 88] on img at bounding box center [366, 97] width 99 height 55
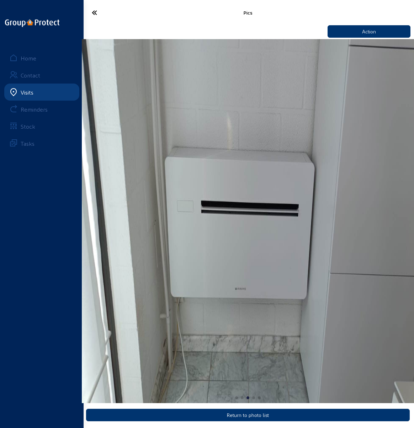
click at [90, 11] on icon at bounding box center [109, 12] width 43 height 12
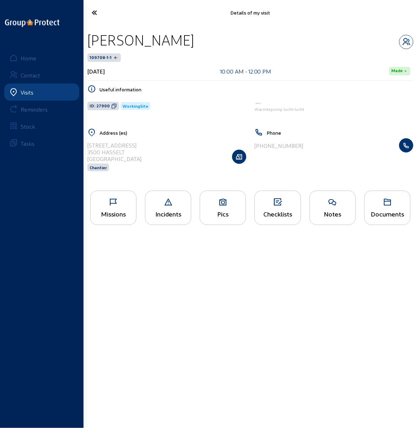
click at [115, 213] on div "Missions" at bounding box center [114, 213] width 46 height 7
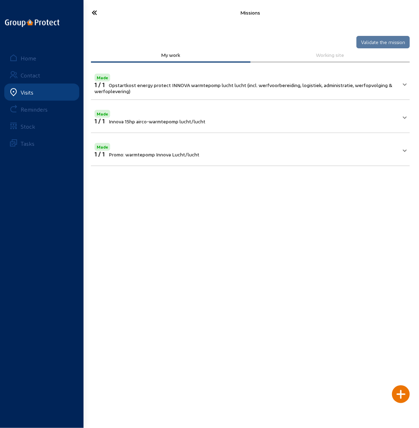
drag, startPoint x: 381, startPoint y: 42, endPoint x: 282, endPoint y: 39, distance: 98.2
click at [380, 42] on cam-button "Validate the mission" at bounding box center [383, 42] width 53 height 14
click at [95, 11] on icon at bounding box center [109, 12] width 43 height 12
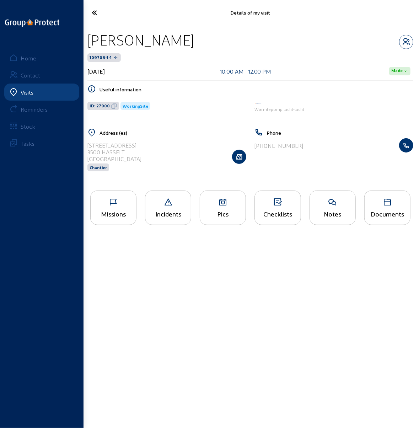
click at [94, 12] on icon at bounding box center [109, 12] width 43 height 12
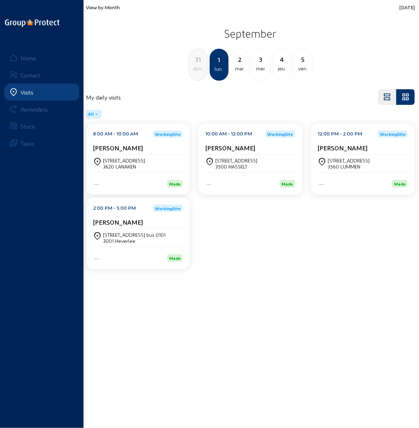
click at [305, 64] on div "5" at bounding box center [303, 59] width 18 height 10
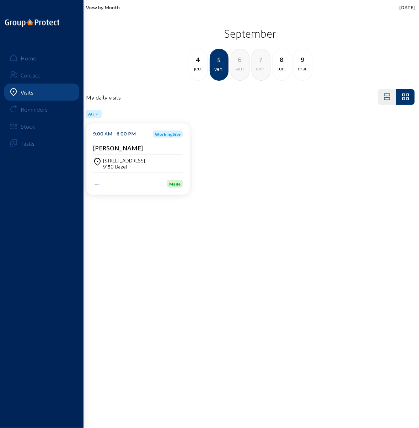
click at [282, 66] on div "lun." at bounding box center [282, 68] width 18 height 9
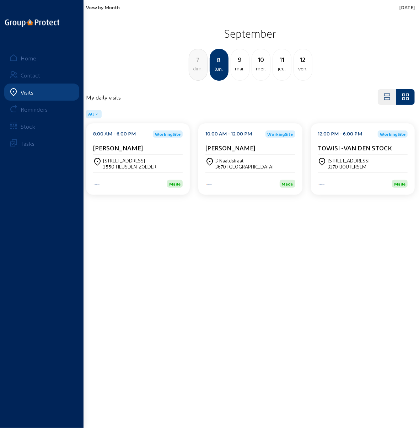
click at [125, 166] on div "3550 HEUSDEN-ZOLDER" at bounding box center [129, 167] width 53 height 6
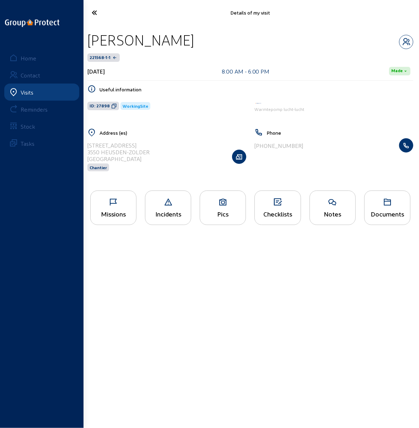
click at [98, 11] on icon at bounding box center [109, 12] width 43 height 12
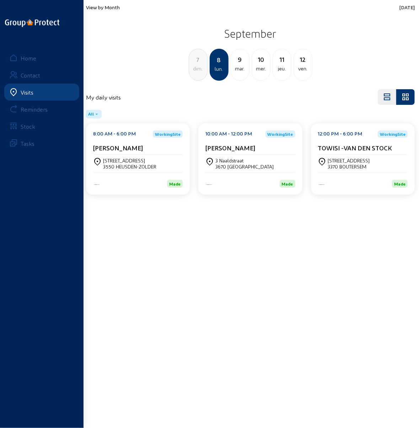
click at [113, 164] on div "3550 HEUSDEN-ZOLDER" at bounding box center [129, 167] width 53 height 6
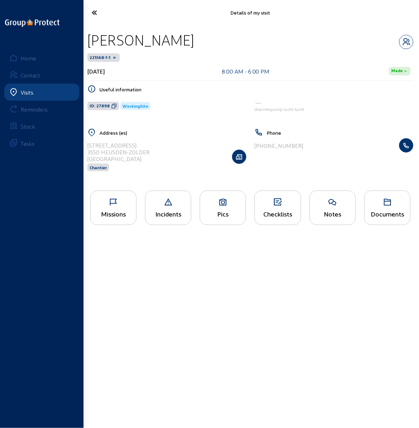
click at [112, 202] on icon at bounding box center [114, 202] width 46 height 9
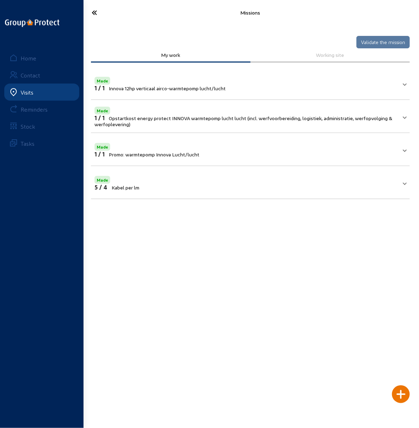
click at [94, 8] on icon at bounding box center [109, 12] width 43 height 12
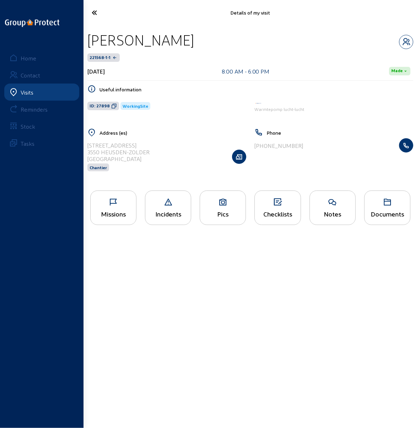
click at [92, 8] on icon at bounding box center [109, 12] width 43 height 12
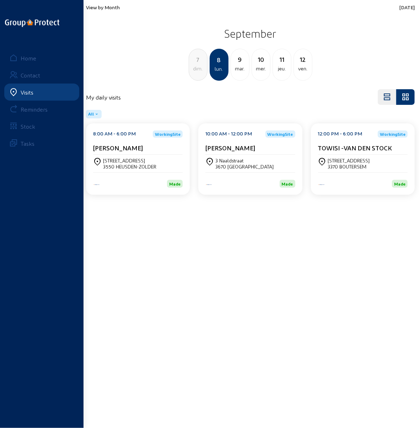
click at [345, 164] on div "3370 BOUTERSEM" at bounding box center [349, 167] width 42 height 6
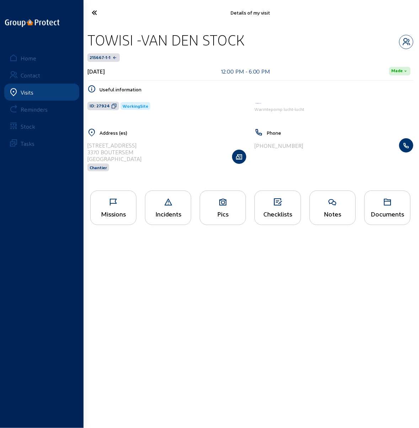
click at [111, 207] on div "Missions" at bounding box center [113, 208] width 46 height 35
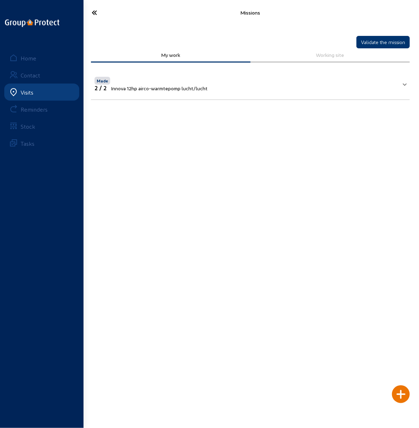
click at [94, 10] on icon at bounding box center [109, 12] width 43 height 12
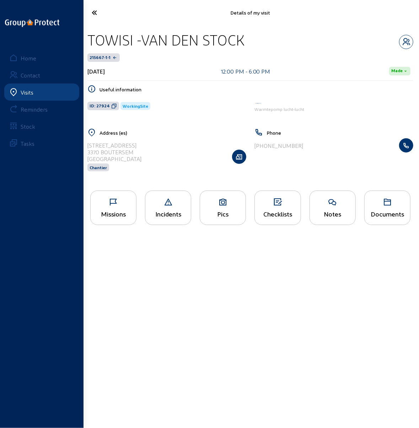
click at [96, 10] on icon at bounding box center [109, 12] width 43 height 12
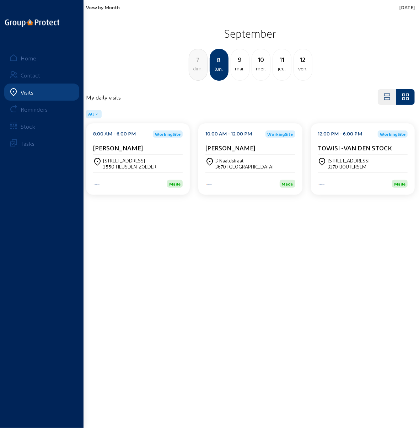
click at [136, 159] on div "[STREET_ADDRESS]" at bounding box center [129, 161] width 53 height 6
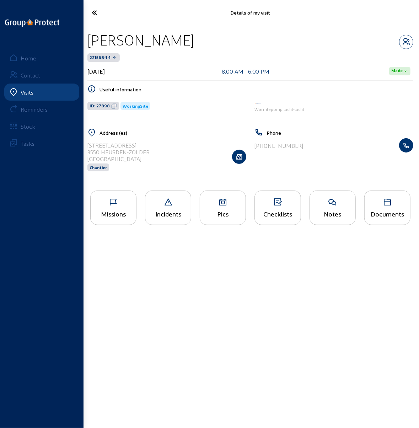
click at [221, 207] on div "Pics" at bounding box center [223, 208] width 46 height 35
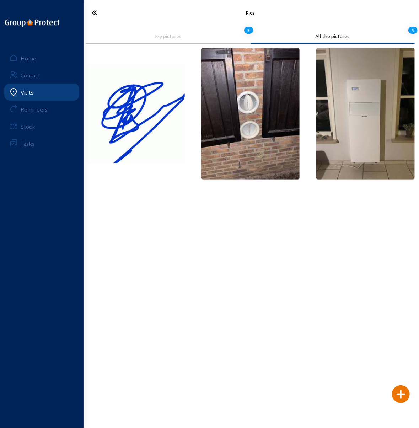
click at [95, 15] on icon at bounding box center [109, 12] width 43 height 12
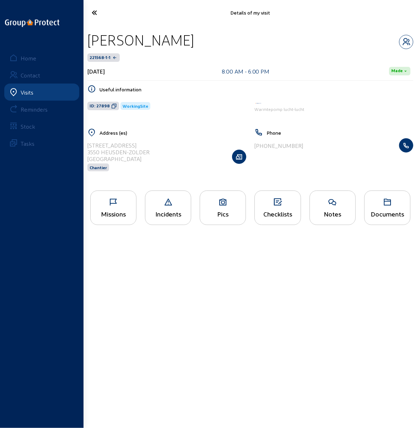
drag, startPoint x: 176, startPoint y: 42, endPoint x: 88, endPoint y: 41, distance: 88.9
click at [88, 41] on div "[PERSON_NAME]" at bounding box center [251, 40] width 326 height 18
drag, startPoint x: 89, startPoint y: 146, endPoint x: 131, endPoint y: 142, distance: 42.2
click at [131, 142] on div "[STREET_ADDRESS]" at bounding box center [119, 145] width 62 height 7
drag, startPoint x: 90, startPoint y: 150, endPoint x: 147, endPoint y: 151, distance: 56.2
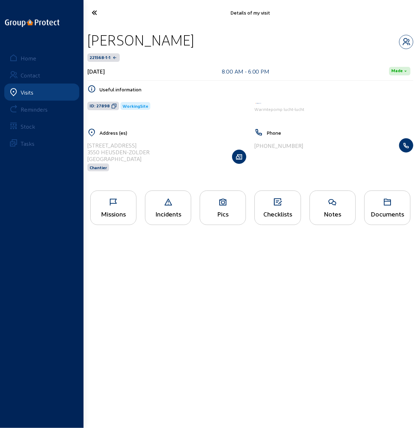
click at [148, 152] on div "3550 HEUSDEN-ZOLDER" at bounding box center [119, 152] width 62 height 7
click at [92, 13] on icon at bounding box center [109, 12] width 43 height 12
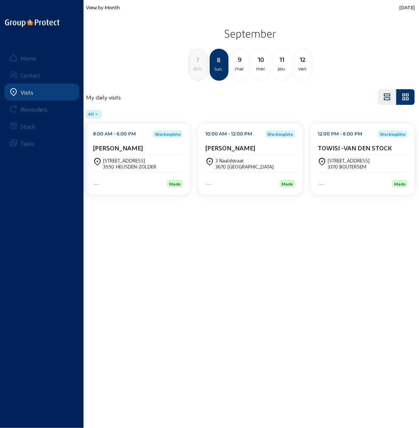
click at [237, 64] on div "mar." at bounding box center [240, 68] width 18 height 9
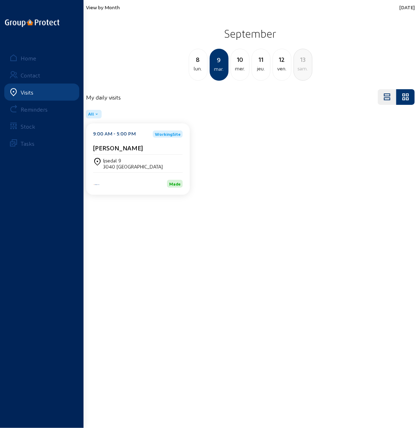
click at [243, 58] on div "10" at bounding box center [240, 59] width 18 height 10
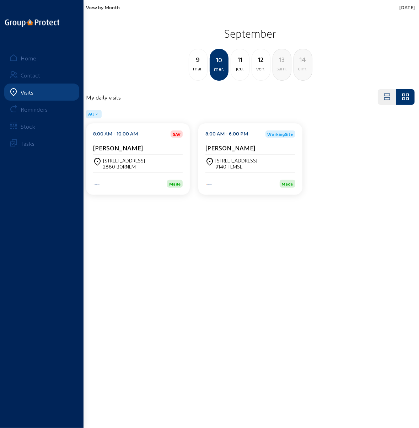
click at [125, 159] on div "[STREET_ADDRESS]" at bounding box center [124, 161] width 42 height 6
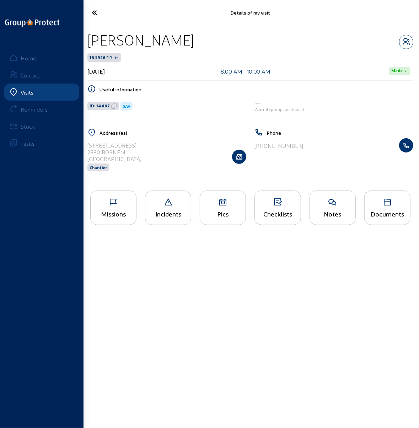
click at [225, 203] on icon at bounding box center [223, 202] width 46 height 9
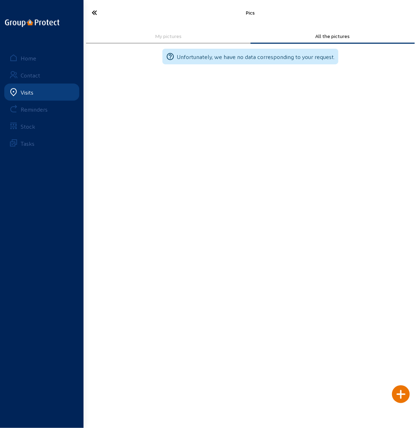
click at [91, 14] on icon at bounding box center [109, 12] width 43 height 12
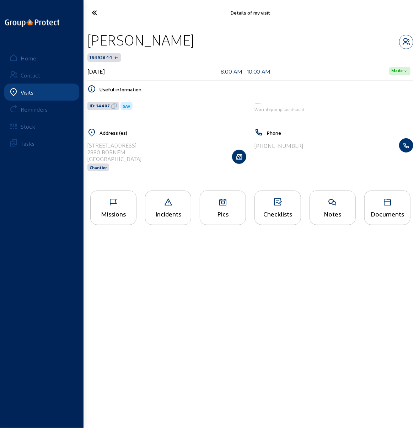
click at [120, 204] on icon at bounding box center [114, 202] width 46 height 9
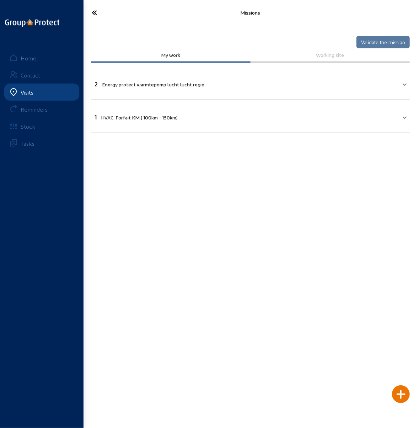
click at [100, 12] on icon at bounding box center [109, 12] width 43 height 12
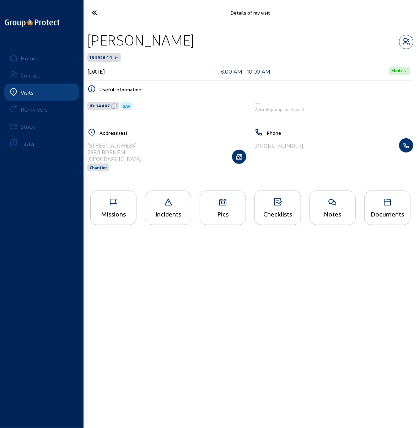
click at [94, 14] on icon at bounding box center [109, 12] width 43 height 12
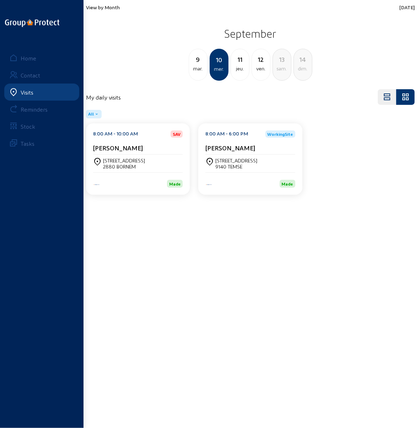
click at [237, 158] on div "[STREET_ADDRESS]" at bounding box center [237, 161] width 42 height 6
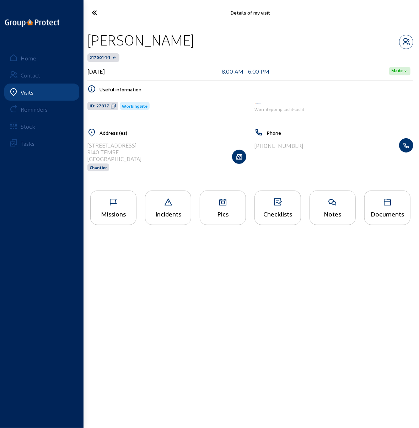
click at [223, 210] on div "Pics" at bounding box center [223, 213] width 46 height 7
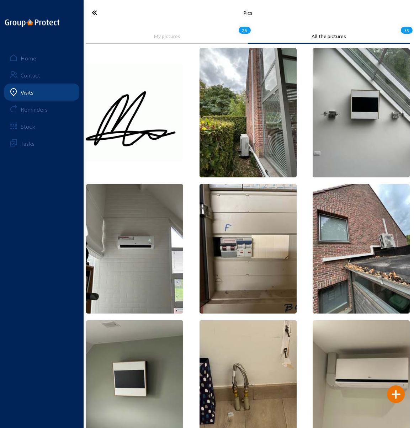
click at [94, 12] on icon at bounding box center [109, 12] width 43 height 12
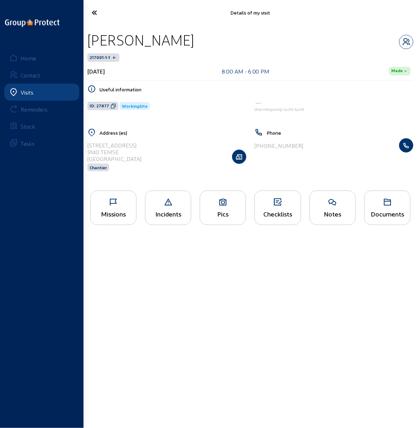
drag, startPoint x: 194, startPoint y: 42, endPoint x: 87, endPoint y: 39, distance: 106.4
click at [87, 39] on div "[PERSON_NAME] 217001-1-1 [DATE] 8:00 AM - 6:00 PM Made Useful information ID: 2…" at bounding box center [251, 105] width 338 height 161
drag, startPoint x: 144, startPoint y: 145, endPoint x: 88, endPoint y: 148, distance: 57.0
click at [88, 148] on div "[STREET_ADDRESS] Chantier" at bounding box center [167, 156] width 159 height 37
click at [94, 12] on icon at bounding box center [109, 12] width 43 height 12
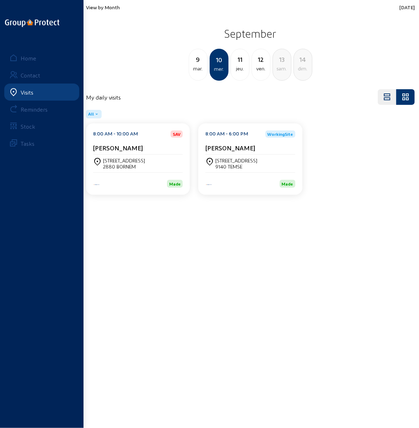
click at [239, 62] on div "11" at bounding box center [240, 59] width 18 height 10
click at [242, 66] on div "ven." at bounding box center [240, 68] width 18 height 9
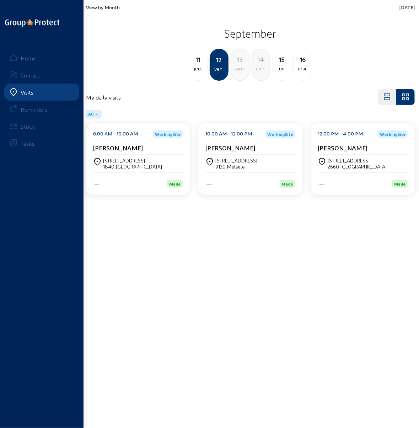
click at [115, 158] on div "[STREET_ADDRESS]" at bounding box center [132, 161] width 59 height 6
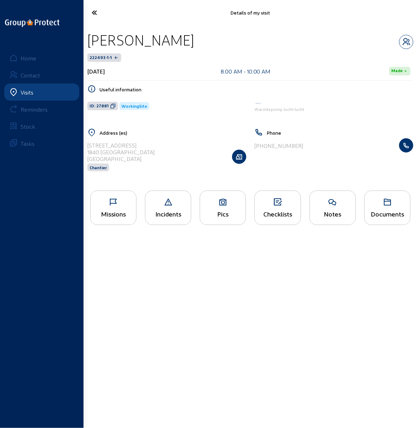
click at [112, 217] on div "Missions" at bounding box center [114, 213] width 46 height 7
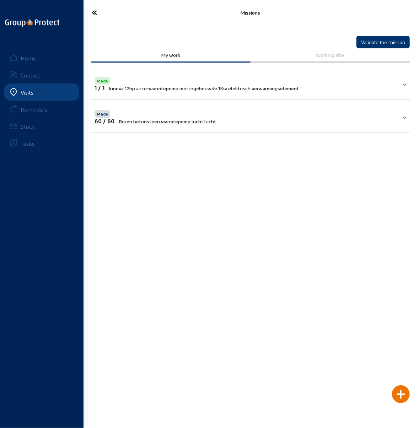
click at [172, 197] on main "Missions Validate the mission My work Working site Made 1 / 1 Innova 12hp airco…" at bounding box center [209, 203] width 419 height 407
click at [93, 12] on icon at bounding box center [109, 12] width 43 height 12
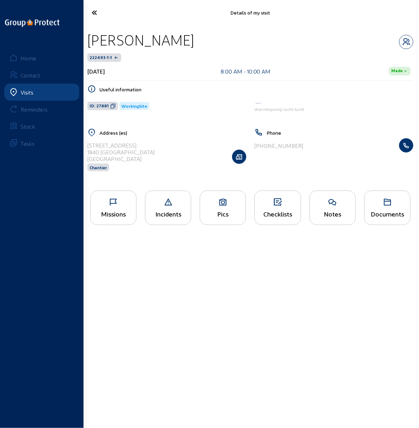
click at [223, 205] on icon at bounding box center [223, 202] width 46 height 9
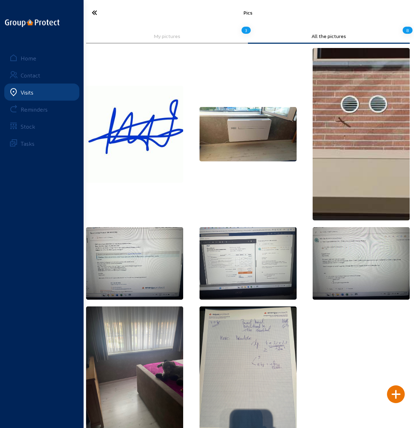
click at [93, 13] on icon at bounding box center [109, 12] width 43 height 12
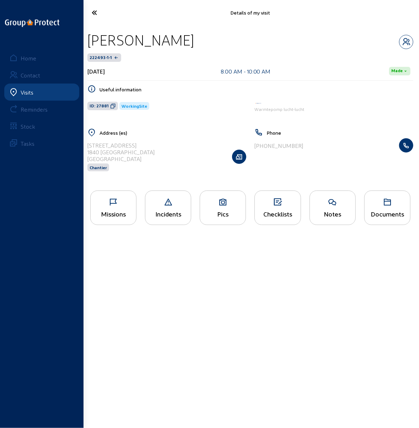
drag, startPoint x: 172, startPoint y: -11, endPoint x: 172, endPoint y: -52, distance: 41.3
click at [172, 0] on html "Details of my visit [PERSON_NAME] 222493-1-1 [DATE] 8:00 AM - 10:00 AM Made Use…" at bounding box center [209, 214] width 419 height 428
drag, startPoint x: 171, startPoint y: 41, endPoint x: 90, endPoint y: 39, distance: 81.1
click at [90, 39] on div "[PERSON_NAME]" at bounding box center [251, 40] width 326 height 18
drag, startPoint x: 88, startPoint y: 144, endPoint x: 123, endPoint y: 145, distance: 35.9
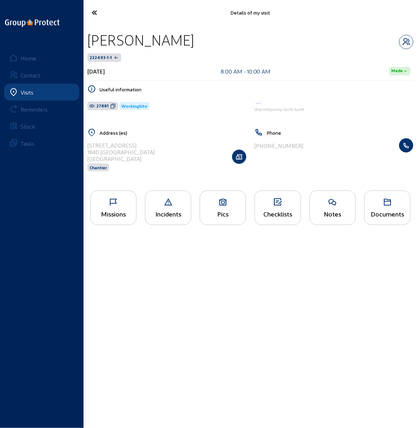
click at [123, 145] on div "[STREET_ADDRESS]" at bounding box center [121, 145] width 67 height 7
click at [112, 265] on main "Details of my visit [PERSON_NAME] 222493-1-1 [DATE] 8:00 AM - 10:00 AM Made Use…" at bounding box center [209, 203] width 419 height 407
click at [94, 13] on icon at bounding box center [109, 12] width 43 height 12
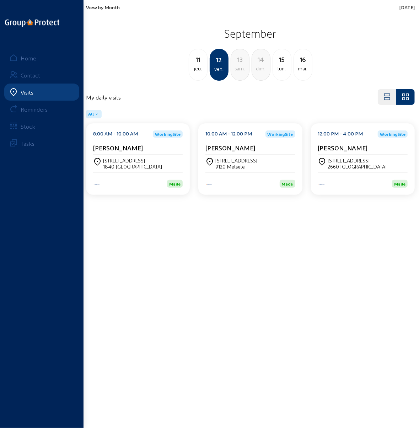
click at [338, 162] on div "[STREET_ADDRESS]" at bounding box center [357, 161] width 59 height 6
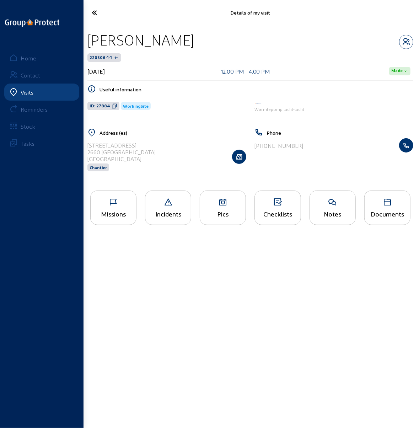
drag, startPoint x: 88, startPoint y: 42, endPoint x: 186, endPoint y: 43, distance: 98.2
click at [195, 43] on div "[PERSON_NAME]" at bounding box center [251, 40] width 326 height 18
drag, startPoint x: 88, startPoint y: 145, endPoint x: 132, endPoint y: 148, distance: 44.9
click at [133, 148] on div "[STREET_ADDRESS] Chantier" at bounding box center [167, 156] width 159 height 37
click at [94, 9] on icon at bounding box center [109, 12] width 43 height 12
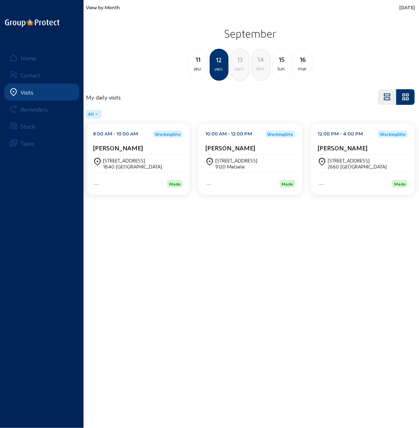
click at [282, 63] on div "15" at bounding box center [282, 59] width 18 height 10
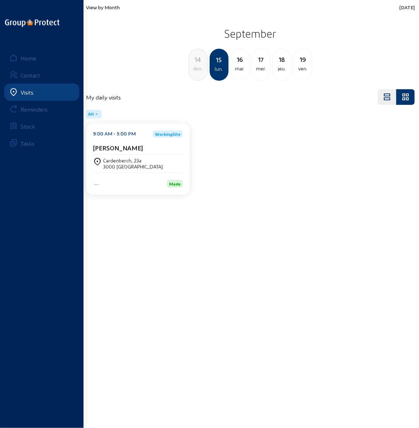
click at [117, 160] on div "Cardenberch, 23a" at bounding box center [133, 161] width 60 height 6
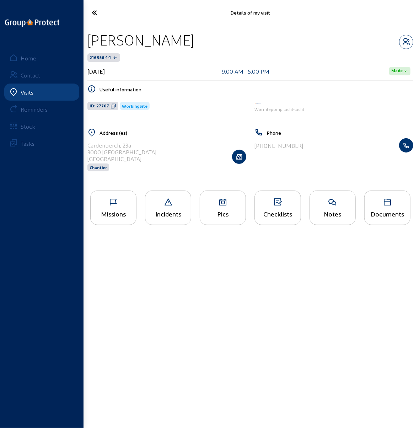
click at [94, 13] on icon at bounding box center [109, 12] width 43 height 12
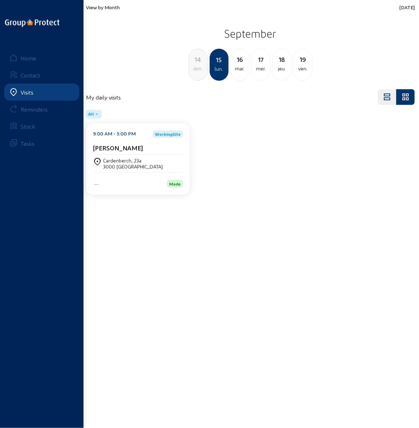
click at [128, 155] on div "Cardenberch, 23a 3000 [GEOGRAPHIC_DATA]" at bounding box center [138, 164] width 90 height 18
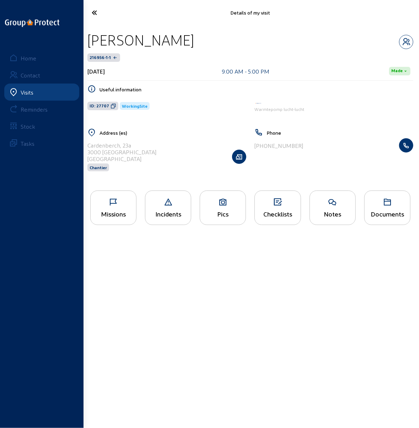
drag, startPoint x: 208, startPoint y: 43, endPoint x: 86, endPoint y: 44, distance: 122.0
click at [86, 44] on div "[PERSON_NAME] 216956-1-1 [DATE] 9:00 AM - 5:00 PM Made Useful information ID: 2…" at bounding box center [251, 105] width 338 height 161
click at [113, 148] on cam-list-title "[STREET_ADDRESS]" at bounding box center [122, 152] width 69 height 20
click at [151, 149] on div "[STREET_ADDRESS] Chantier" at bounding box center [167, 156] width 159 height 37
drag, startPoint x: 136, startPoint y: 147, endPoint x: 88, endPoint y: 144, distance: 47.8
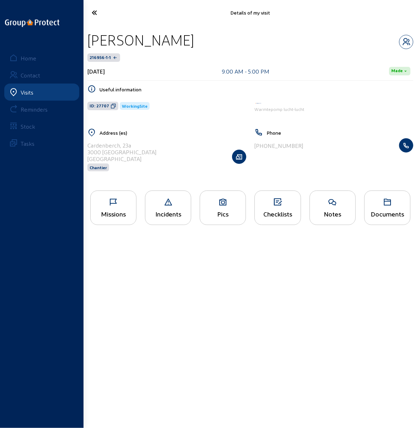
click at [88, 144] on div "[STREET_ADDRESS] Chantier" at bounding box center [167, 156] width 159 height 37
click at [104, 296] on main "Details of my visit [PERSON_NAME] 216956-1-1 [DATE] 9:00 AM - 5:00 PM Made Usef…" at bounding box center [209, 203] width 419 height 407
click at [96, 15] on icon at bounding box center [109, 12] width 43 height 12
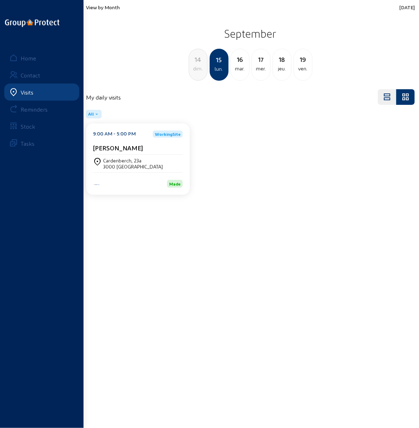
click at [239, 64] on div "mar." at bounding box center [240, 68] width 18 height 9
click at [240, 65] on div "mer." at bounding box center [240, 68] width 18 height 9
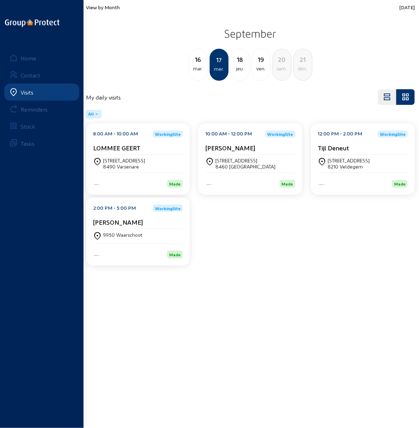
click at [239, 66] on div "jeu." at bounding box center [240, 68] width 18 height 9
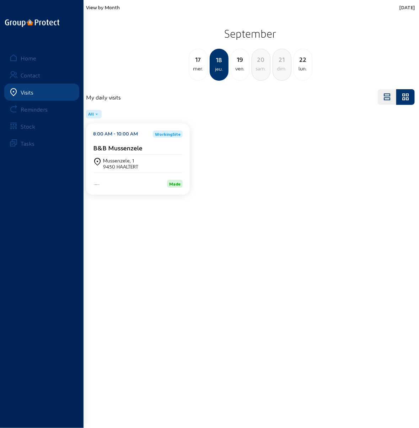
click at [240, 64] on div "ven." at bounding box center [240, 68] width 18 height 9
click at [118, 160] on div "[STREET_ADDRESS]" at bounding box center [133, 161] width 60 height 6
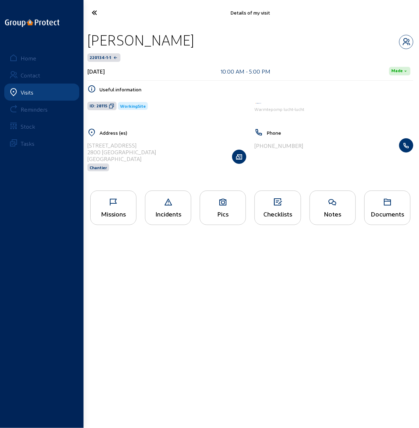
click at [216, 203] on icon at bounding box center [223, 202] width 46 height 9
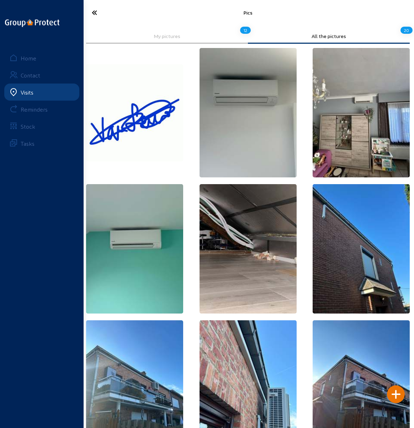
click at [91, 10] on icon at bounding box center [109, 12] width 43 height 12
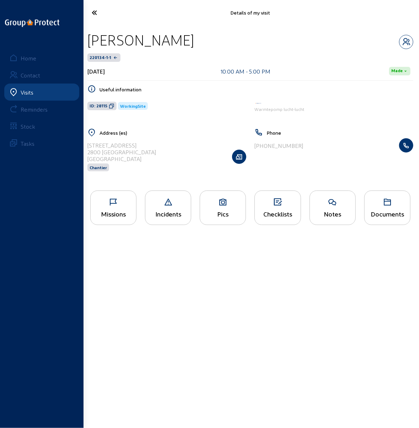
drag, startPoint x: 205, startPoint y: 40, endPoint x: 91, endPoint y: 43, distance: 114.2
click at [91, 43] on div "[PERSON_NAME]" at bounding box center [251, 40] width 326 height 18
drag, startPoint x: 88, startPoint y: 144, endPoint x: 150, endPoint y: 147, distance: 62.3
click at [156, 146] on div "[STREET_ADDRESS] Chantier" at bounding box center [167, 156] width 159 height 37
click at [95, 12] on icon at bounding box center [109, 12] width 43 height 12
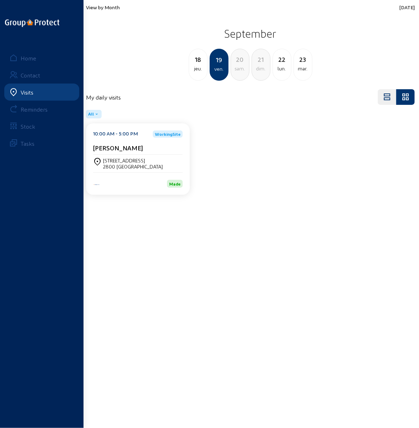
click at [111, 6] on span "View by Month" at bounding box center [103, 7] width 34 height 6
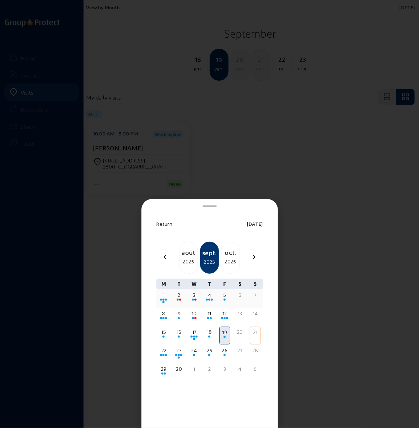
click at [180, 296] on div "2" at bounding box center [179, 295] width 10 height 7
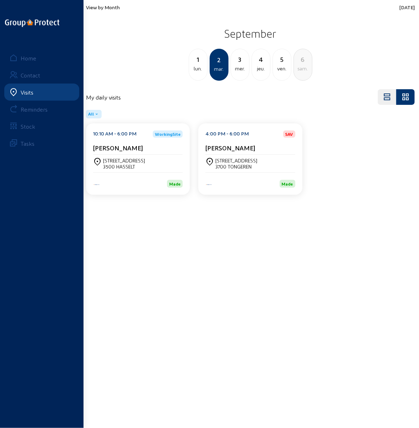
click at [126, 163] on div "[STREET_ADDRESS]" at bounding box center [124, 161] width 42 height 6
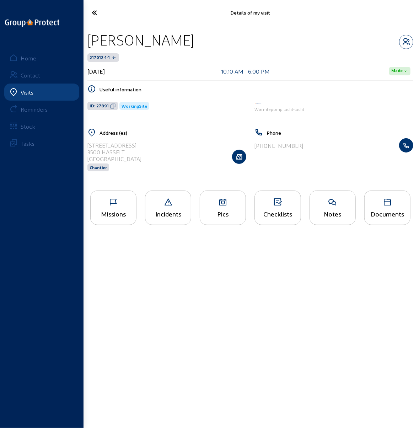
click at [279, 205] on icon at bounding box center [278, 202] width 46 height 9
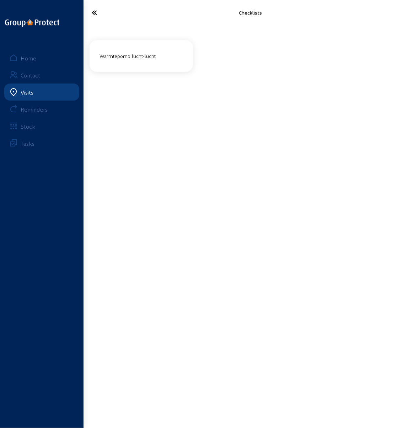
click at [141, 58] on div "Warmtepomp lucht-lucht" at bounding box center [141, 56] width 89 height 12
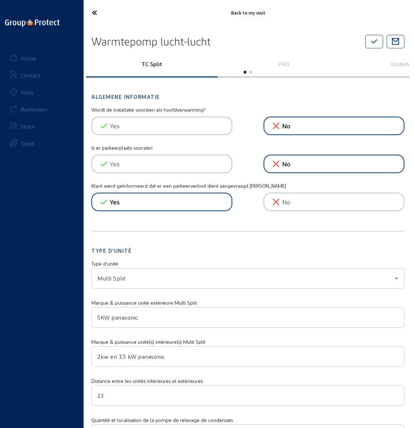
click at [88, 10] on icon at bounding box center [109, 12] width 43 height 12
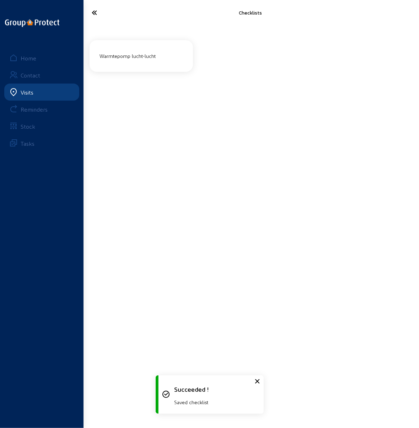
click at [95, 15] on icon at bounding box center [109, 12] width 43 height 12
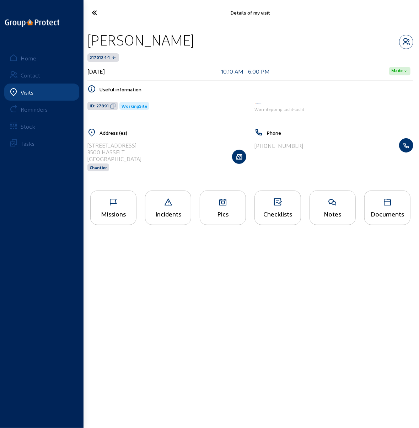
click at [114, 206] on div "Missions" at bounding box center [113, 208] width 46 height 35
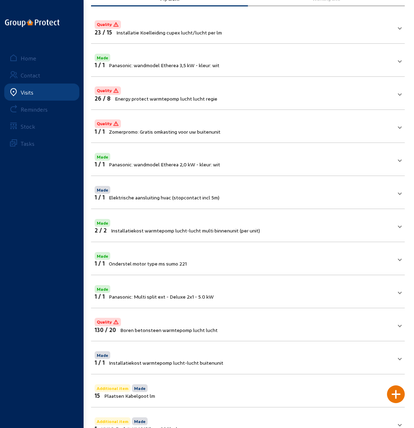
scroll to position [80, 0]
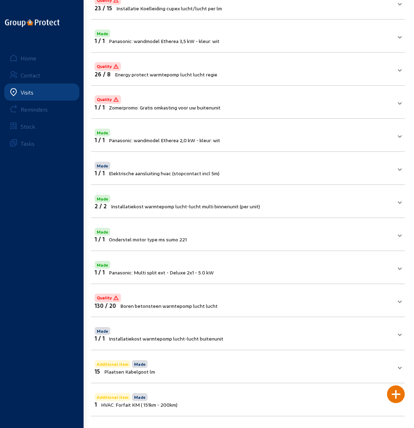
click at [396, 298] on span "Quality 130 / 20 [PERSON_NAME] betonsteen warmtepomp [PERSON_NAME] [PERSON_NAME]" at bounding box center [247, 300] width 304 height 17
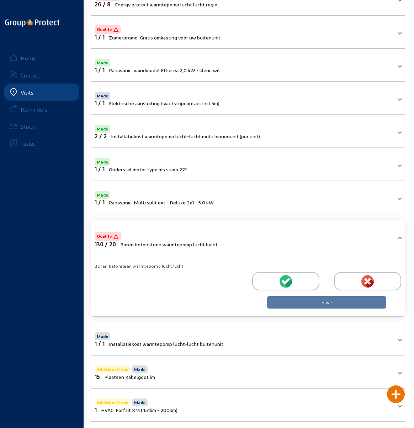
scroll to position [152, 0]
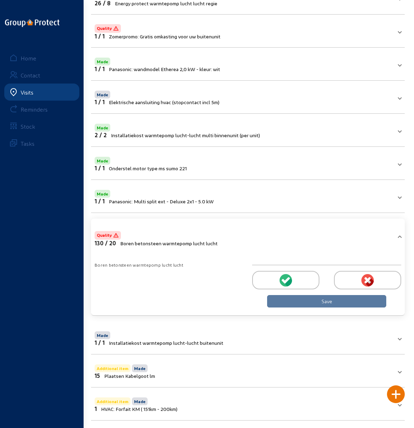
click at [400, 235] on span at bounding box center [399, 238] width 3 height 6
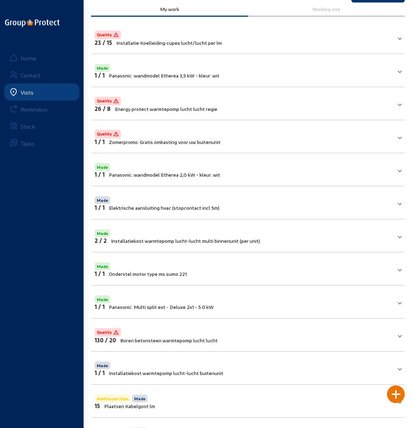
scroll to position [45, 0]
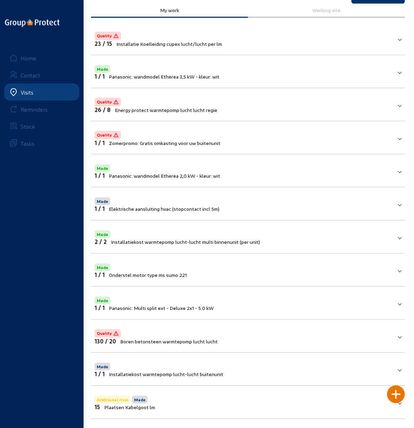
click at [383, 105] on mat-panel-title "Quality 26 / 8 Energy protect warmtepomp [PERSON_NAME] [PERSON_NAME]" at bounding box center [244, 104] width 298 height 17
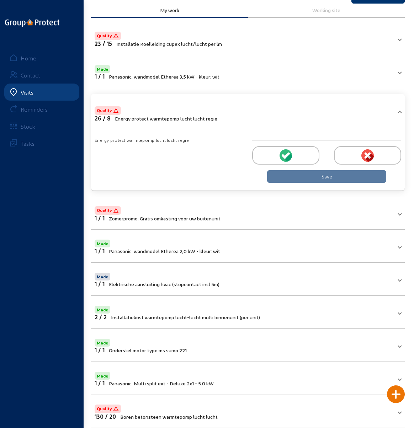
click at [398, 109] on span "Quality 26 / 8 Energy protect warmtepomp [PERSON_NAME] [PERSON_NAME]" at bounding box center [247, 113] width 304 height 17
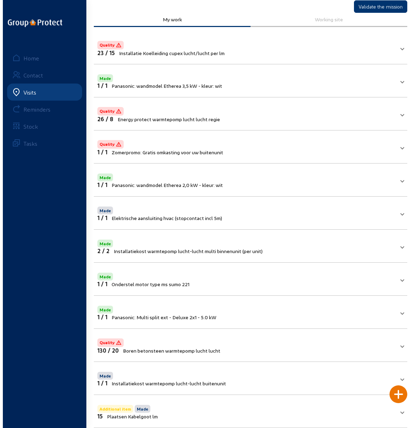
scroll to position [0, 0]
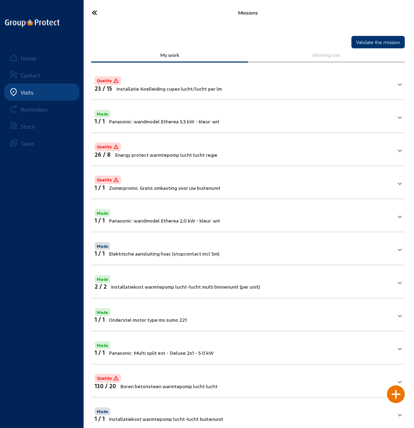
click at [91, 12] on icon at bounding box center [109, 12] width 43 height 12
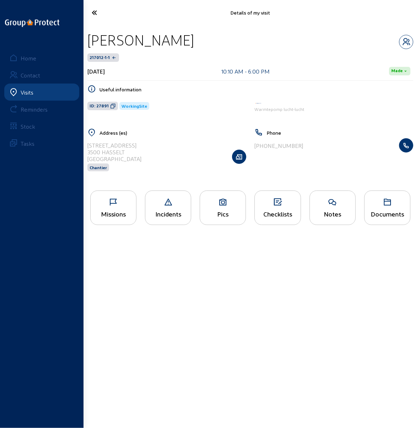
click at [94, 11] on icon at bounding box center [109, 12] width 43 height 12
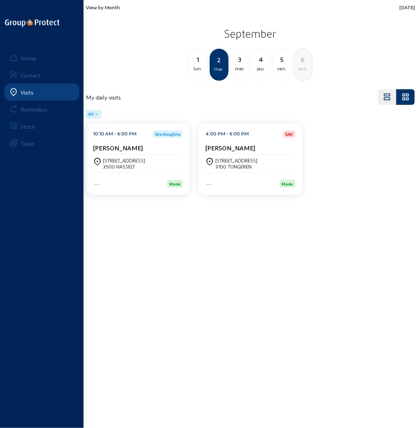
click at [261, 62] on div "4" at bounding box center [261, 59] width 18 height 10
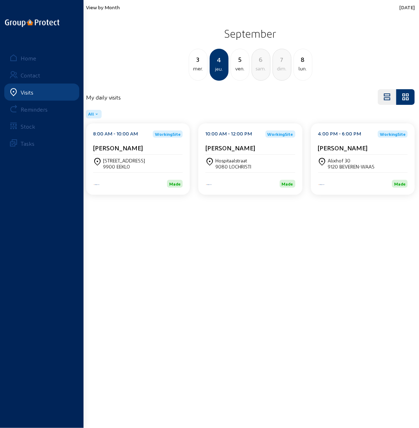
click at [199, 62] on div "3" at bounding box center [198, 59] width 18 height 10
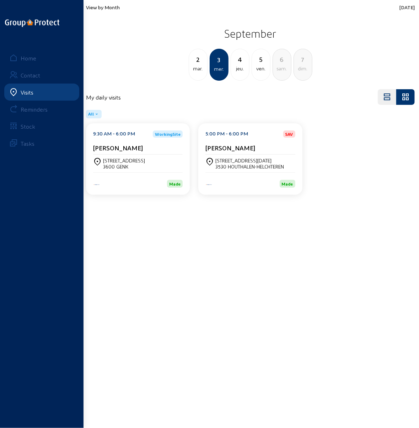
click at [243, 63] on div "4" at bounding box center [240, 59] width 18 height 10
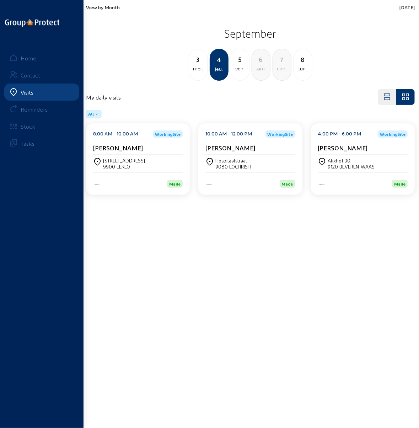
click at [234, 63] on div "5" at bounding box center [240, 59] width 18 height 10
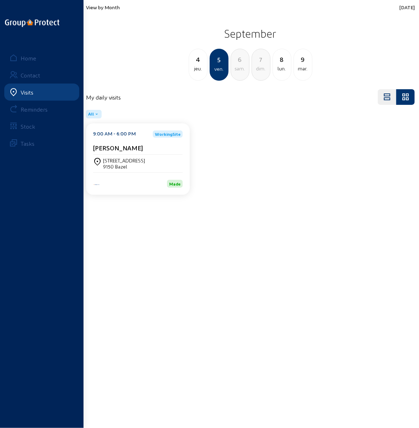
click at [198, 62] on div "4" at bounding box center [198, 59] width 18 height 10
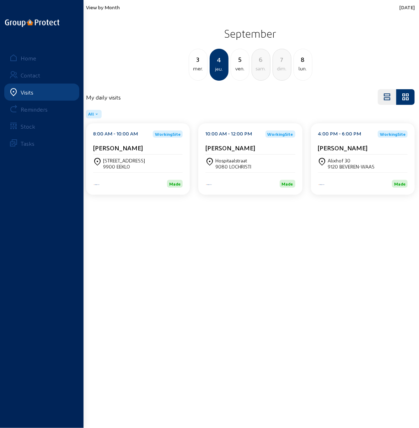
click at [198, 62] on div "3" at bounding box center [198, 59] width 18 height 10
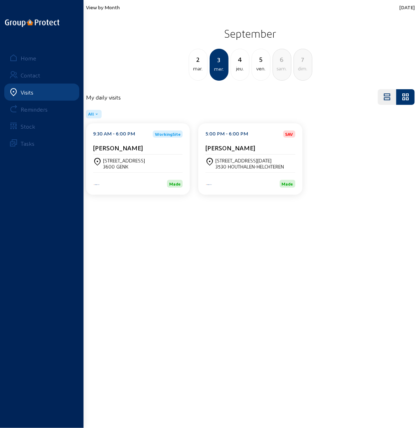
click at [107, 7] on span "View by Month" at bounding box center [103, 7] width 34 height 6
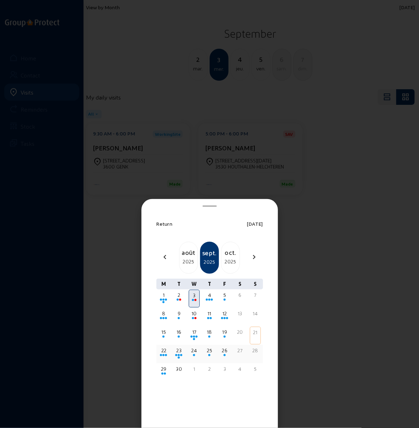
click at [164, 352] on div "22" at bounding box center [164, 350] width 10 height 7
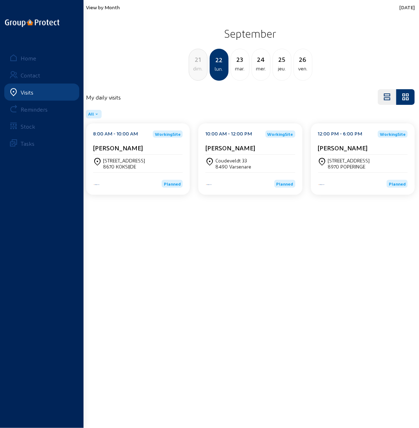
click at [280, 65] on div "jeu." at bounding box center [282, 68] width 18 height 9
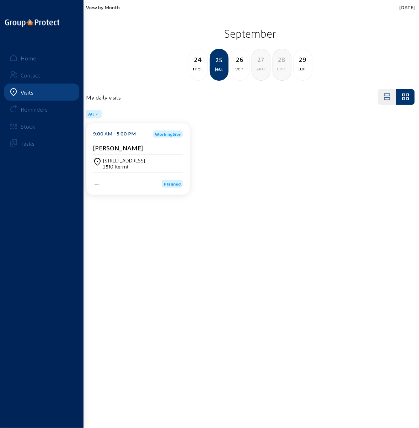
click at [236, 66] on div "ven." at bounding box center [240, 68] width 18 height 9
click at [196, 67] on div "jeu." at bounding box center [198, 68] width 18 height 9
click at [196, 67] on div "mer." at bounding box center [198, 68] width 18 height 9
click at [196, 67] on div "mar." at bounding box center [198, 68] width 18 height 9
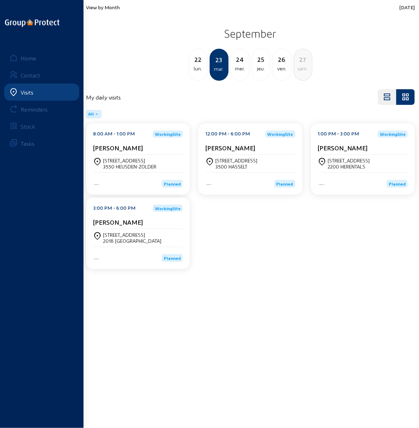
click at [231, 162] on div "[STREET_ADDRESS]" at bounding box center [237, 161] width 42 height 6
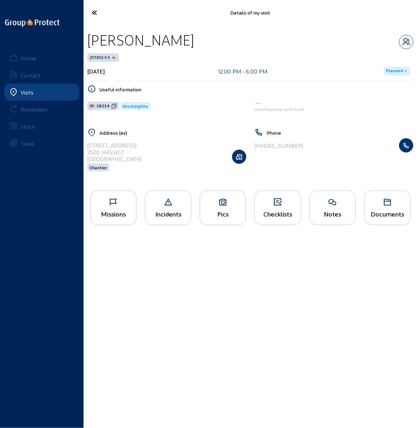
click at [122, 210] on div "Missions" at bounding box center [114, 213] width 46 height 7
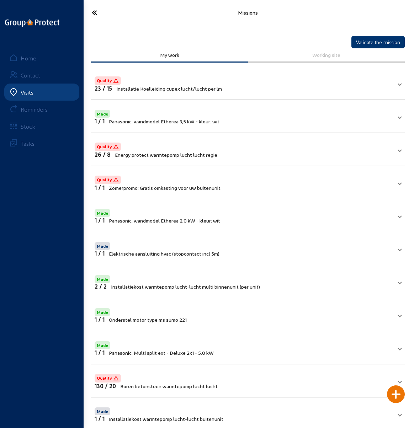
click at [386, 149] on mat-panel-title "Quality 26 / 8 Energy protect warmtepomp [PERSON_NAME] [PERSON_NAME]" at bounding box center [244, 149] width 298 height 17
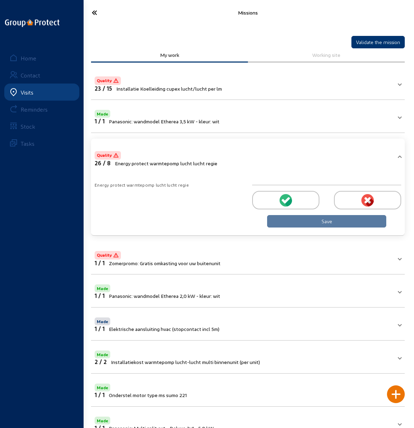
click at [146, 21] on div "Missions" at bounding box center [248, 12] width 332 height 25
click at [91, 12] on icon at bounding box center [109, 12] width 43 height 12
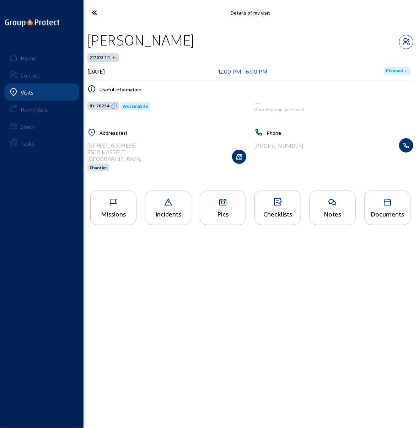
click at [92, 12] on icon at bounding box center [109, 12] width 43 height 12
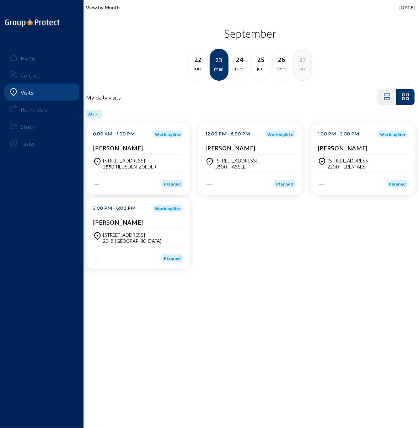
click at [192, 66] on div "lun." at bounding box center [198, 68] width 18 height 9
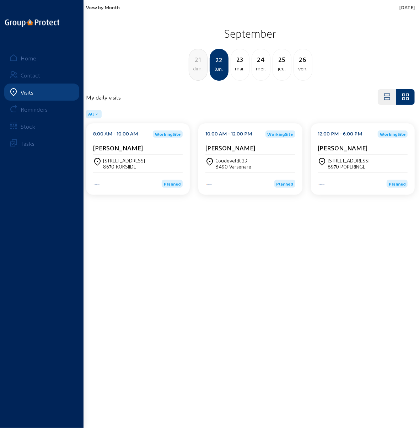
click at [238, 66] on div "mar." at bounding box center [240, 68] width 18 height 9
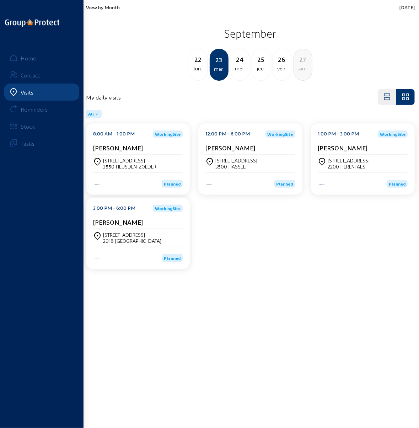
click at [120, 162] on div "[STREET_ADDRESS]" at bounding box center [129, 161] width 53 height 6
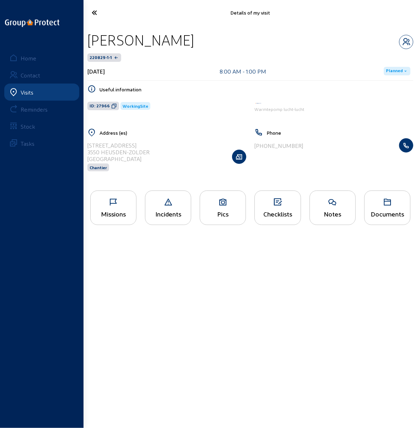
click at [110, 205] on icon at bounding box center [114, 202] width 46 height 9
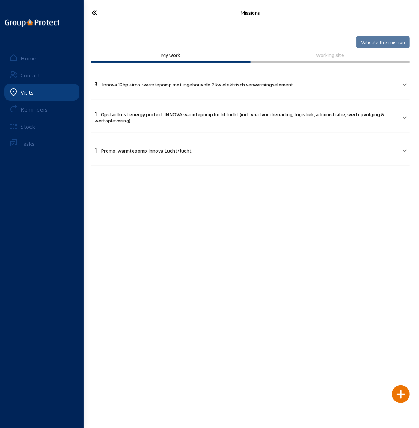
click at [92, 11] on icon at bounding box center [109, 12] width 43 height 12
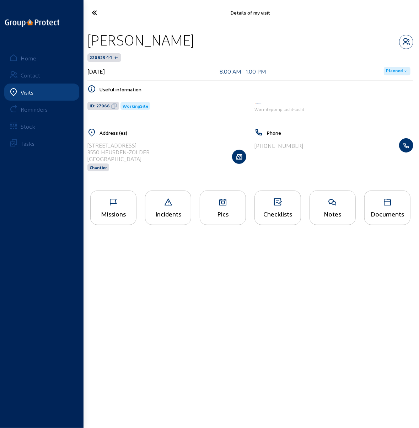
click at [95, 12] on icon at bounding box center [109, 12] width 43 height 12
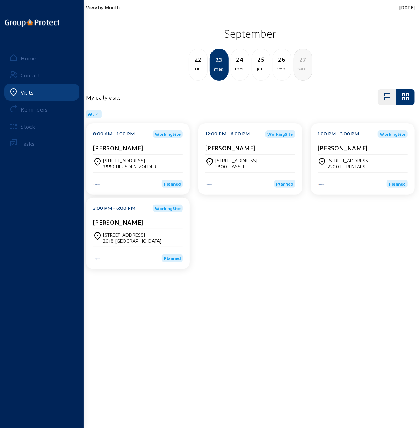
click at [346, 157] on div "[STREET_ADDRESS]" at bounding box center [363, 164] width 90 height 18
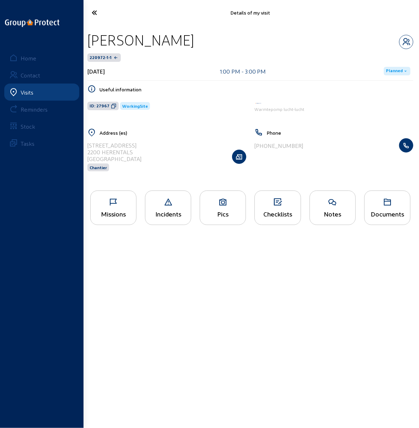
click at [103, 218] on div "Missions" at bounding box center [113, 208] width 46 height 35
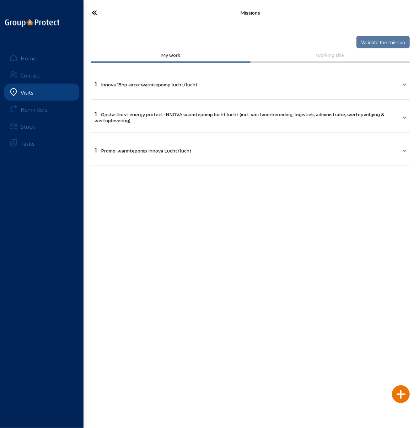
click at [90, 10] on icon at bounding box center [109, 12] width 43 height 12
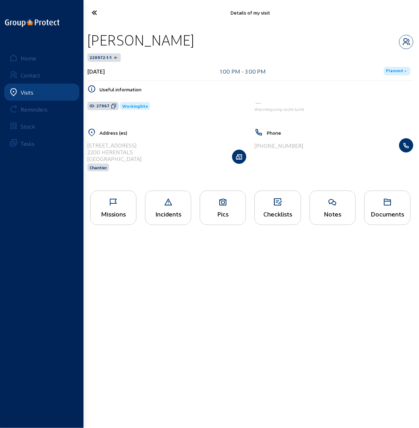
click at [93, 12] on icon at bounding box center [109, 12] width 43 height 12
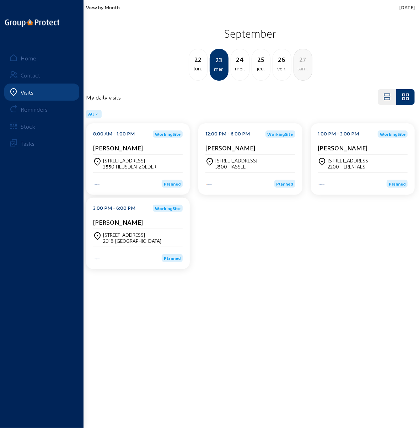
click at [116, 242] on div "2018 [GEOGRAPHIC_DATA]" at bounding box center [132, 241] width 58 height 6
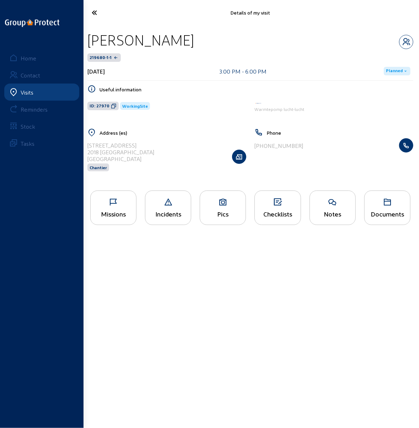
click at [120, 203] on icon at bounding box center [114, 202] width 46 height 9
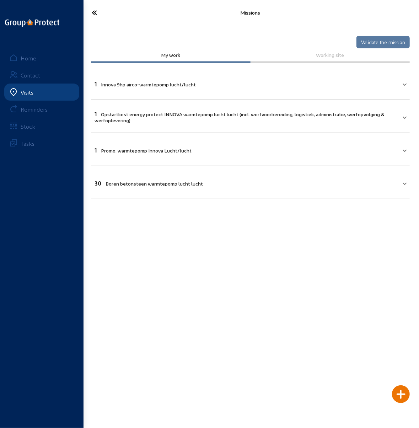
click at [95, 12] on icon at bounding box center [109, 12] width 43 height 12
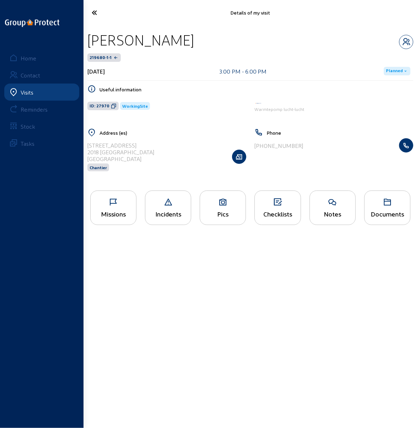
click at [95, 12] on icon at bounding box center [109, 12] width 43 height 12
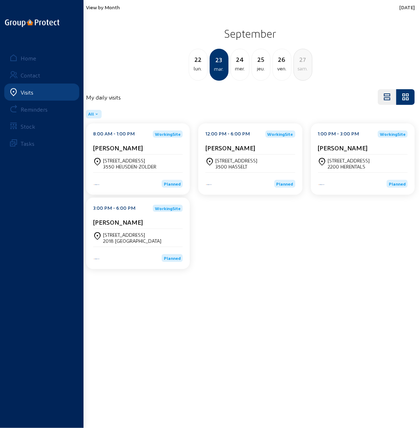
click at [196, 61] on div "22" at bounding box center [198, 59] width 18 height 10
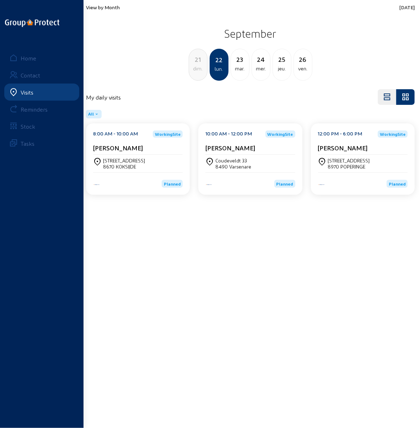
drag, startPoint x: 136, startPoint y: 166, endPoint x: 100, endPoint y: 157, distance: 36.5
click at [100, 157] on div "[STREET_ADDRESS]" at bounding box center [138, 164] width 90 height 18
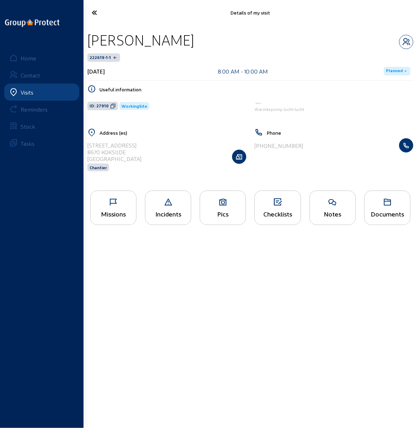
drag, startPoint x: 115, startPoint y: 165, endPoint x: 149, endPoint y: 135, distance: 46.4
click at [157, 131] on h5 "Address (es)" at bounding box center [173, 133] width 147 height 6
drag, startPoint x: 127, startPoint y: 153, endPoint x: 88, endPoint y: 143, distance: 39.6
click at [88, 143] on cam-list-title "[STREET_ADDRESS]" at bounding box center [115, 152] width 54 height 20
click at [97, 11] on icon at bounding box center [109, 12] width 43 height 12
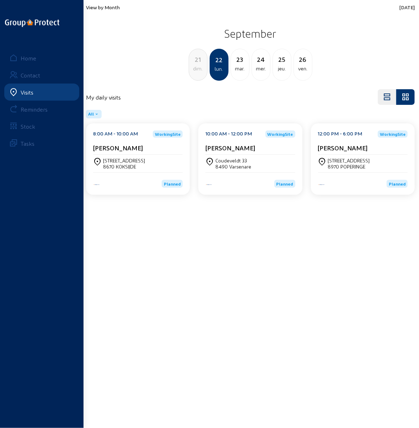
click at [247, 165] on div "8490 Varsenare" at bounding box center [234, 167] width 36 height 6
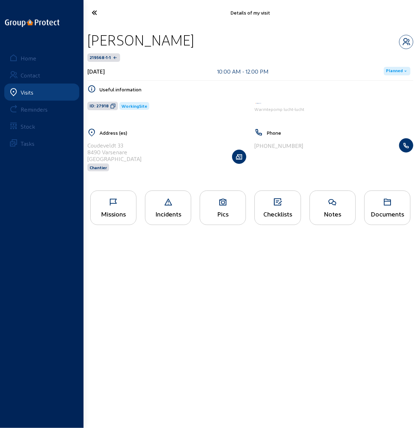
drag, startPoint x: 129, startPoint y: 152, endPoint x: 88, endPoint y: 143, distance: 42.5
click at [88, 143] on div "[STREET_ADDRESS] Chantier" at bounding box center [167, 156] width 159 height 37
click at [95, 11] on icon at bounding box center [109, 12] width 43 height 12
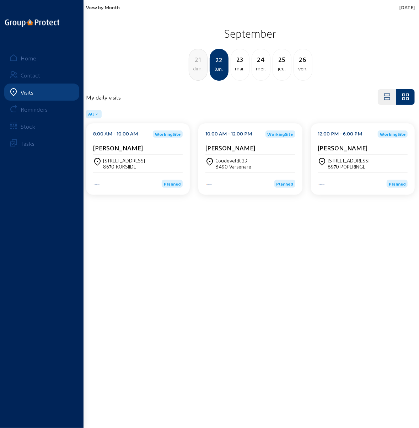
click at [343, 162] on div "[STREET_ADDRESS]" at bounding box center [349, 161] width 42 height 6
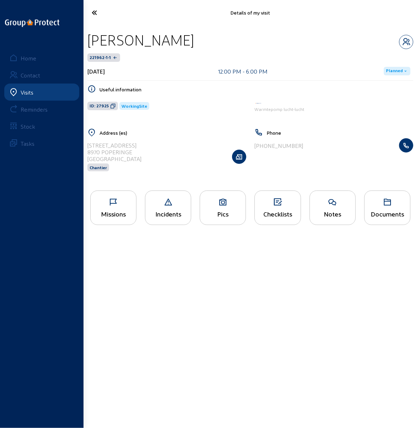
drag, startPoint x: 88, startPoint y: 145, endPoint x: 139, endPoint y: 153, distance: 51.4
click at [139, 153] on div "[STREET_ADDRESS] Chantier" at bounding box center [167, 156] width 159 height 37
click at [175, 140] on div "[STREET_ADDRESS] Chantier" at bounding box center [167, 156] width 159 height 37
click at [94, 10] on icon at bounding box center [109, 12] width 43 height 12
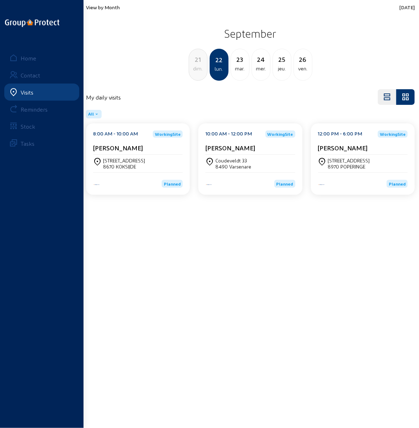
click at [227, 164] on div "8490 Varsenare" at bounding box center [234, 167] width 36 height 6
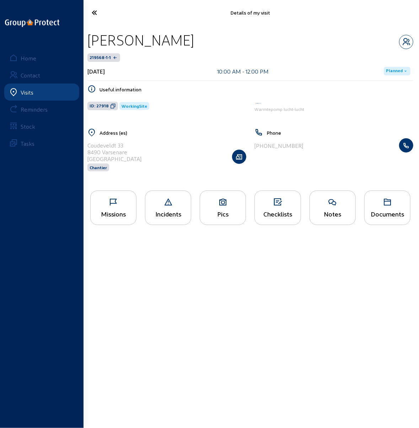
click at [113, 212] on div "Missions" at bounding box center [114, 213] width 46 height 7
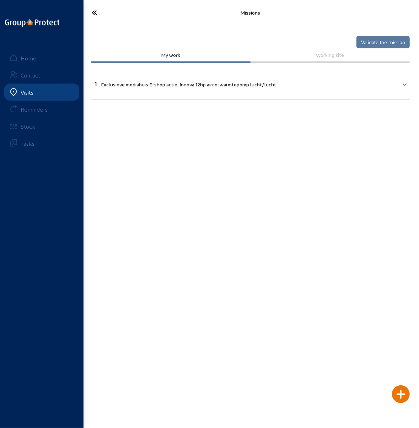
click at [95, 13] on icon at bounding box center [109, 12] width 43 height 12
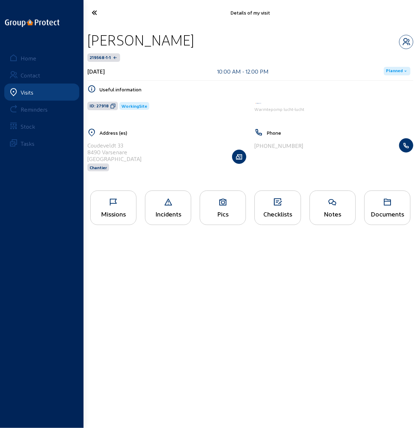
click at [95, 13] on icon at bounding box center [109, 12] width 43 height 12
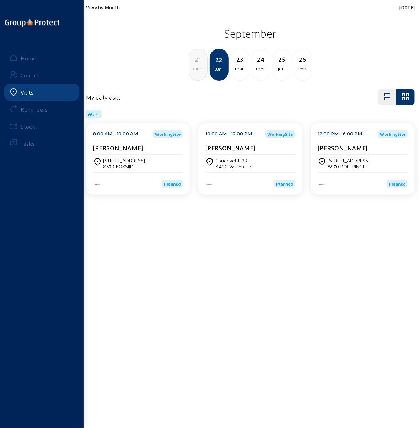
click at [119, 166] on div "8670 KOKSIJDE" at bounding box center [124, 167] width 42 height 6
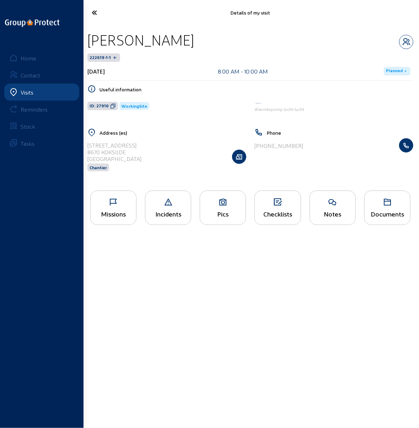
click at [108, 207] on div "Missions" at bounding box center [113, 208] width 46 height 35
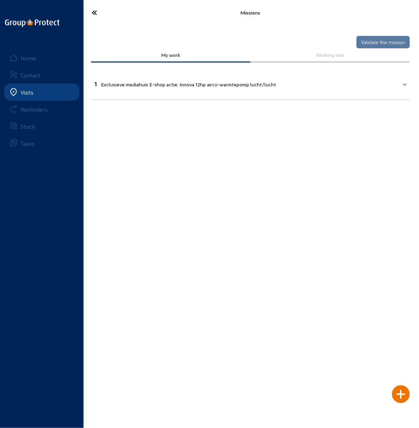
click at [94, 12] on icon at bounding box center [109, 12] width 43 height 12
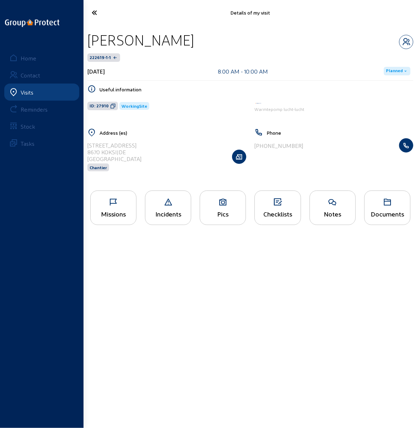
click at [94, 12] on icon at bounding box center [109, 12] width 43 height 12
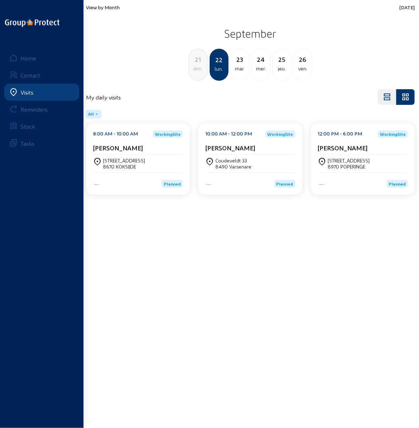
click at [352, 160] on div "[STREET_ADDRESS]" at bounding box center [349, 161] width 42 height 6
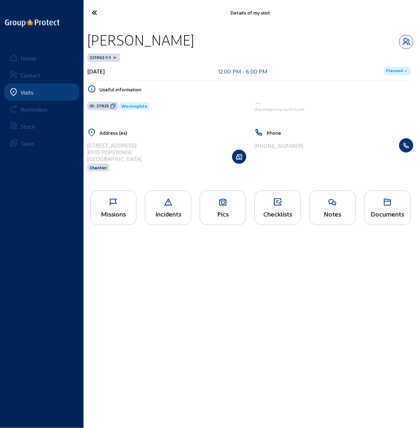
click at [115, 207] on div "Missions" at bounding box center [113, 208] width 46 height 35
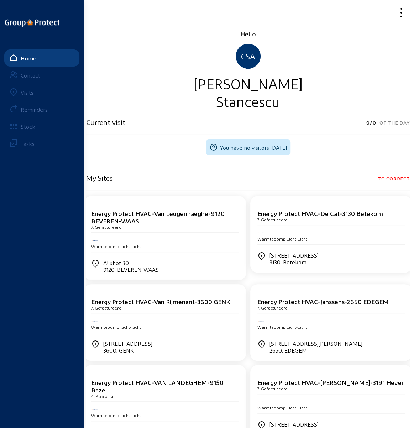
click at [27, 57] on div "Home" at bounding box center [29, 58] width 16 height 7
click at [403, 12] on icon at bounding box center [386, 12] width 42 height 12
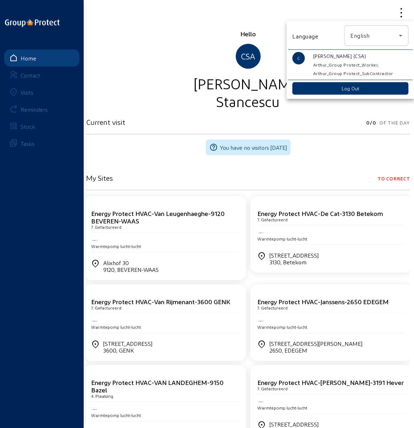
click at [186, 18] on div at bounding box center [207, 214] width 414 height 428
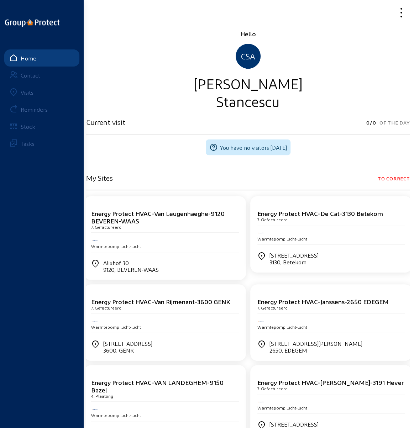
click at [33, 92] on div "Visits" at bounding box center [27, 92] width 13 height 7
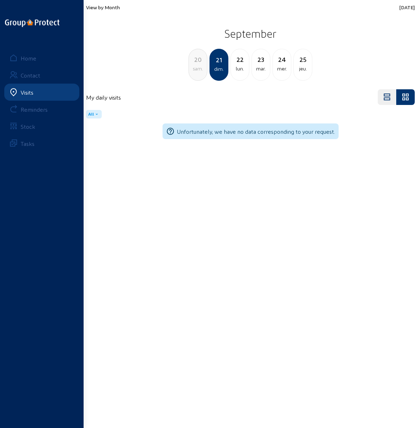
click at [27, 54] on link "Home" at bounding box center [41, 57] width 75 height 17
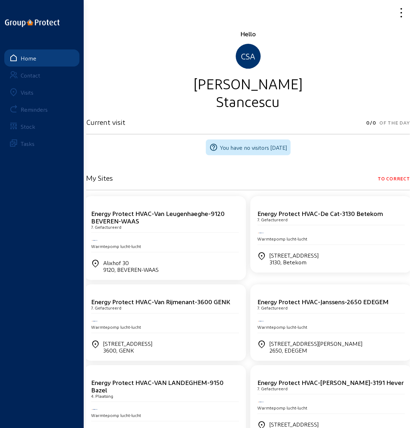
click at [31, 74] on div "Contact" at bounding box center [31, 75] width 20 height 7
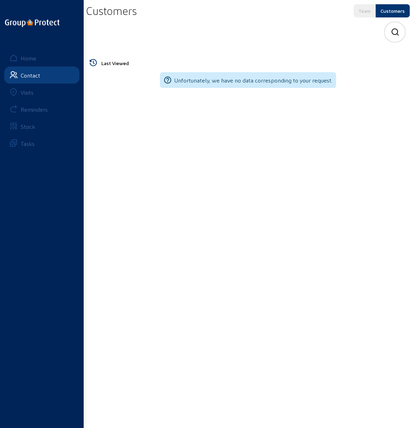
click at [391, 32] on icon at bounding box center [395, 32] width 9 height 9
paste input "[PERSON_NAME]"
type input "[PERSON_NAME]"
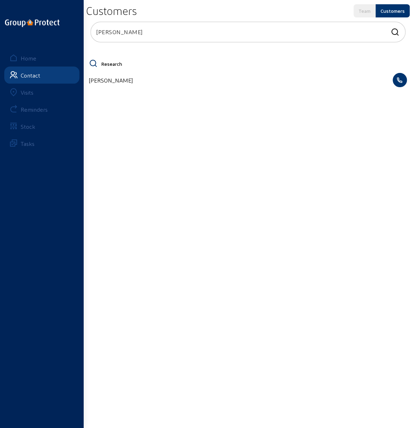
drag, startPoint x: 141, startPoint y: 31, endPoint x: 83, endPoint y: 36, distance: 58.5
click at [86, 35] on app-list-header "Customers Team Customers [PERSON_NAME]" at bounding box center [247, 23] width 323 height 39
click at [26, 94] on div "Visits" at bounding box center [27, 92] width 13 height 7
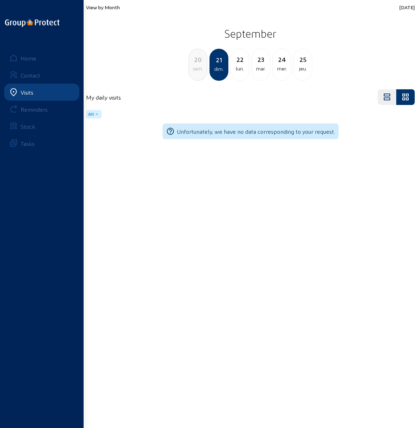
click at [32, 108] on div "Reminders" at bounding box center [34, 109] width 27 height 7
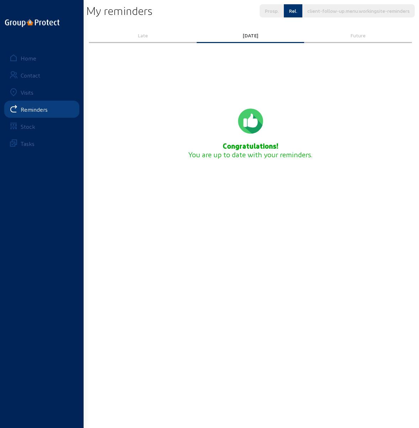
click at [24, 126] on div "Stock" at bounding box center [28, 126] width 15 height 7
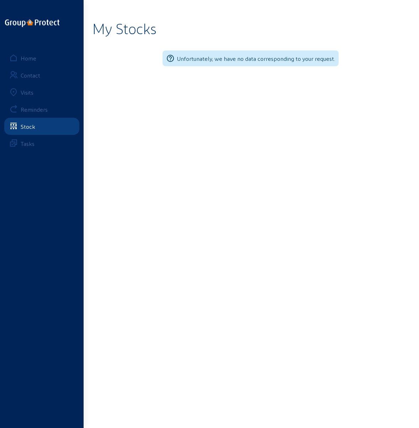
click at [23, 90] on div "Visits" at bounding box center [27, 92] width 13 height 7
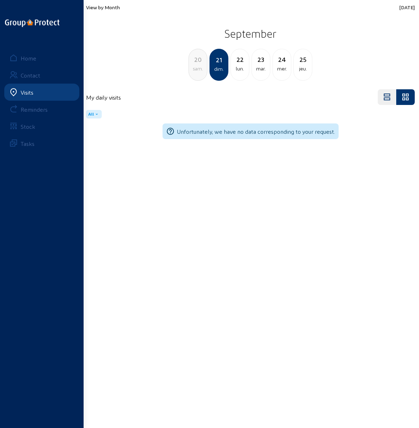
click at [25, 143] on div "Tasks" at bounding box center [28, 143] width 14 height 7
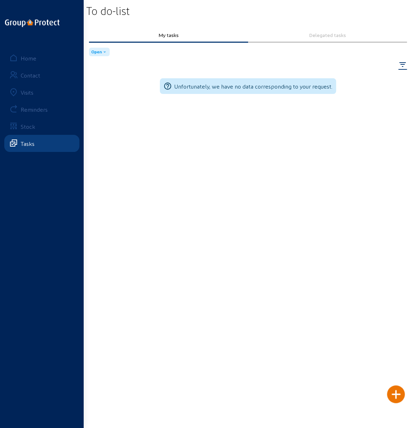
click at [26, 91] on div "Visits" at bounding box center [27, 92] width 13 height 7
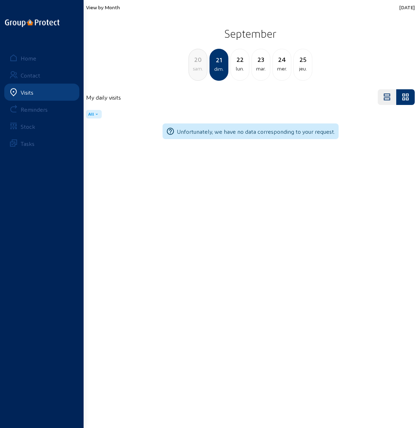
click at [107, 7] on span "View by Month" at bounding box center [103, 7] width 34 height 6
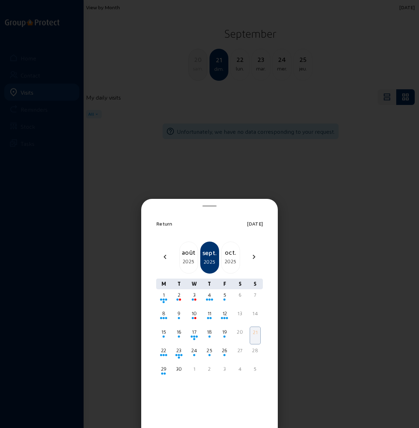
click at [209, 256] on div "sept." at bounding box center [209, 253] width 17 height 10
click at [188, 254] on div "août" at bounding box center [189, 252] width 18 height 10
click at [187, 258] on div "2025" at bounding box center [189, 261] width 18 height 9
click at [226, 257] on div "août" at bounding box center [231, 252] width 18 height 10
click at [229, 259] on div "2025" at bounding box center [231, 261] width 18 height 9
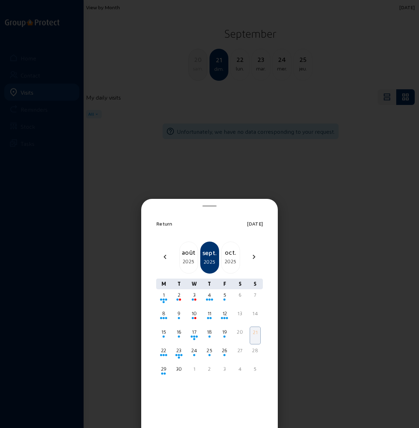
click at [237, 169] on div at bounding box center [209, 214] width 419 height 428
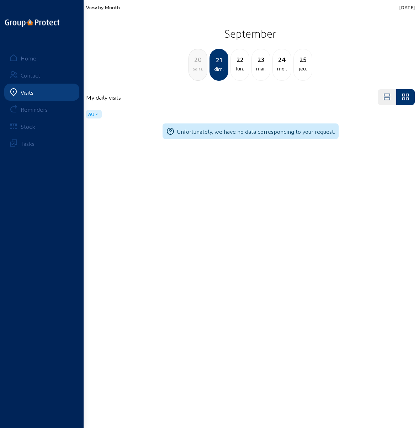
click at [109, 5] on span "View by Month" at bounding box center [103, 7] width 34 height 6
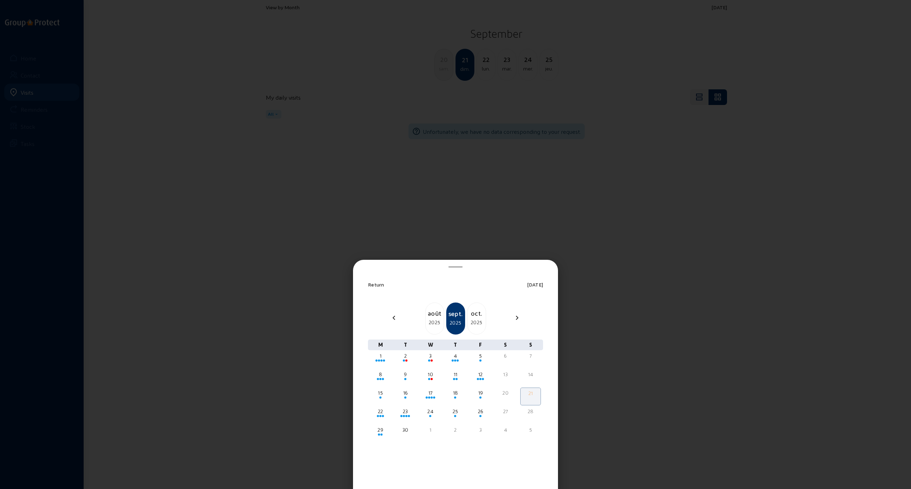
click at [413, 307] on div at bounding box center [455, 244] width 911 height 489
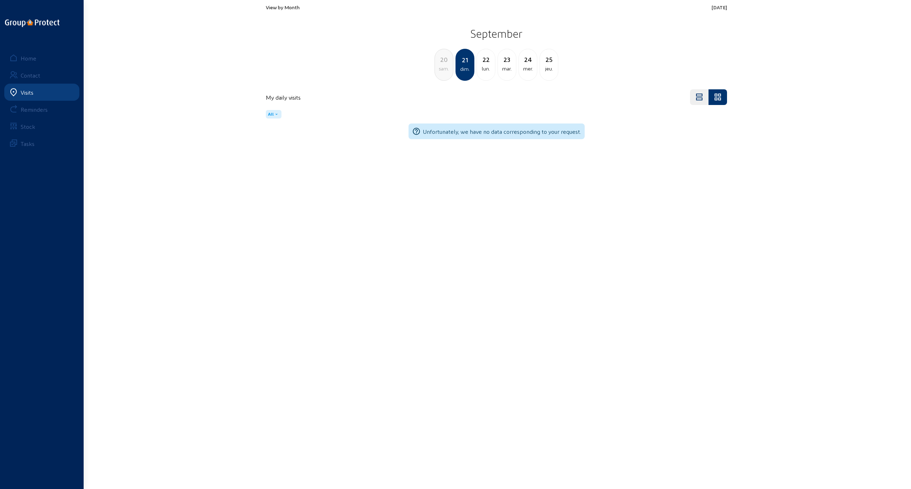
click at [287, 7] on span "View by Month" at bounding box center [283, 7] width 34 height 6
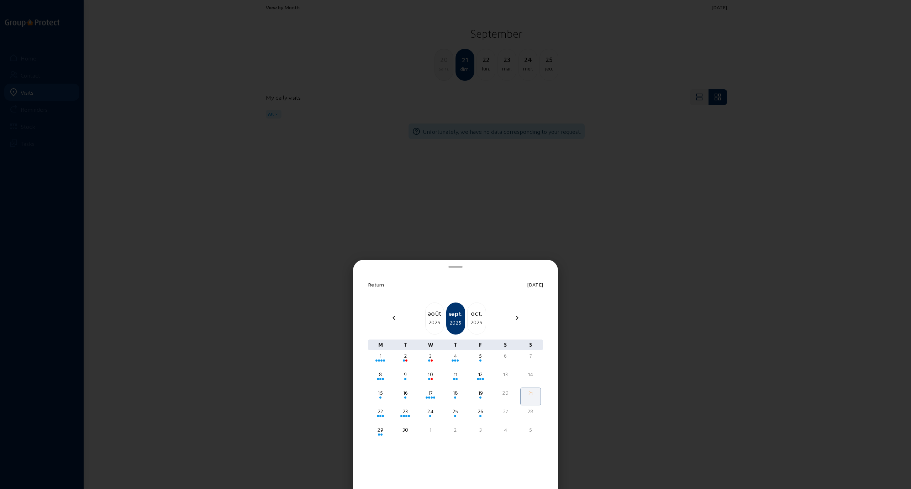
click at [413, 319] on div "2025" at bounding box center [434, 322] width 18 height 9
click at [413, 321] on div "2025" at bounding box center [476, 322] width 18 height 9
click at [413, 241] on div at bounding box center [455, 244] width 911 height 489
